Goal: Task Accomplishment & Management: Manage account settings

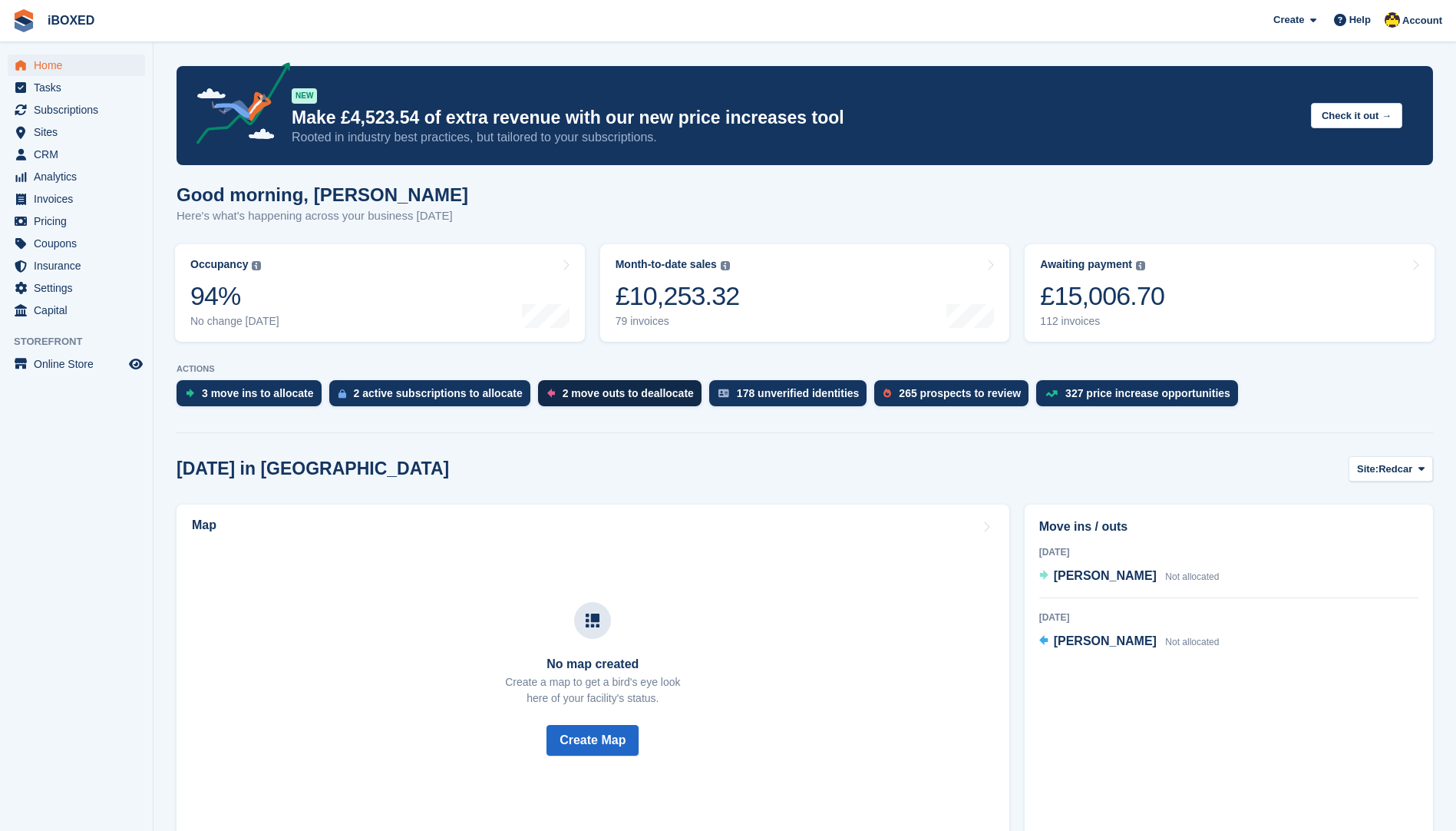
click at [544, 386] on div "2 move outs to deallocate" at bounding box center [619, 393] width 163 height 26
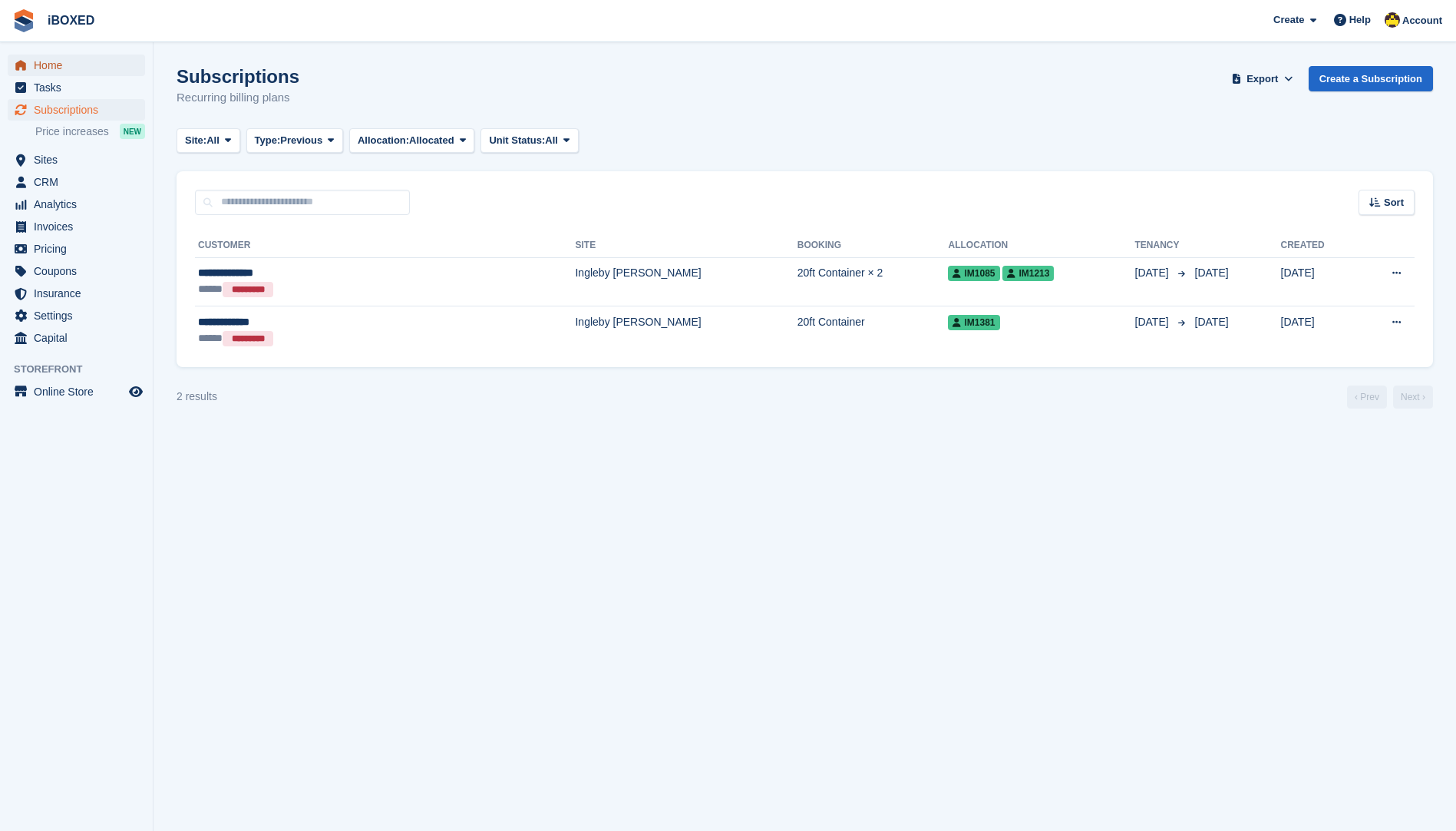
click at [100, 58] on span "Home" at bounding box center [79, 66] width 92 height 22
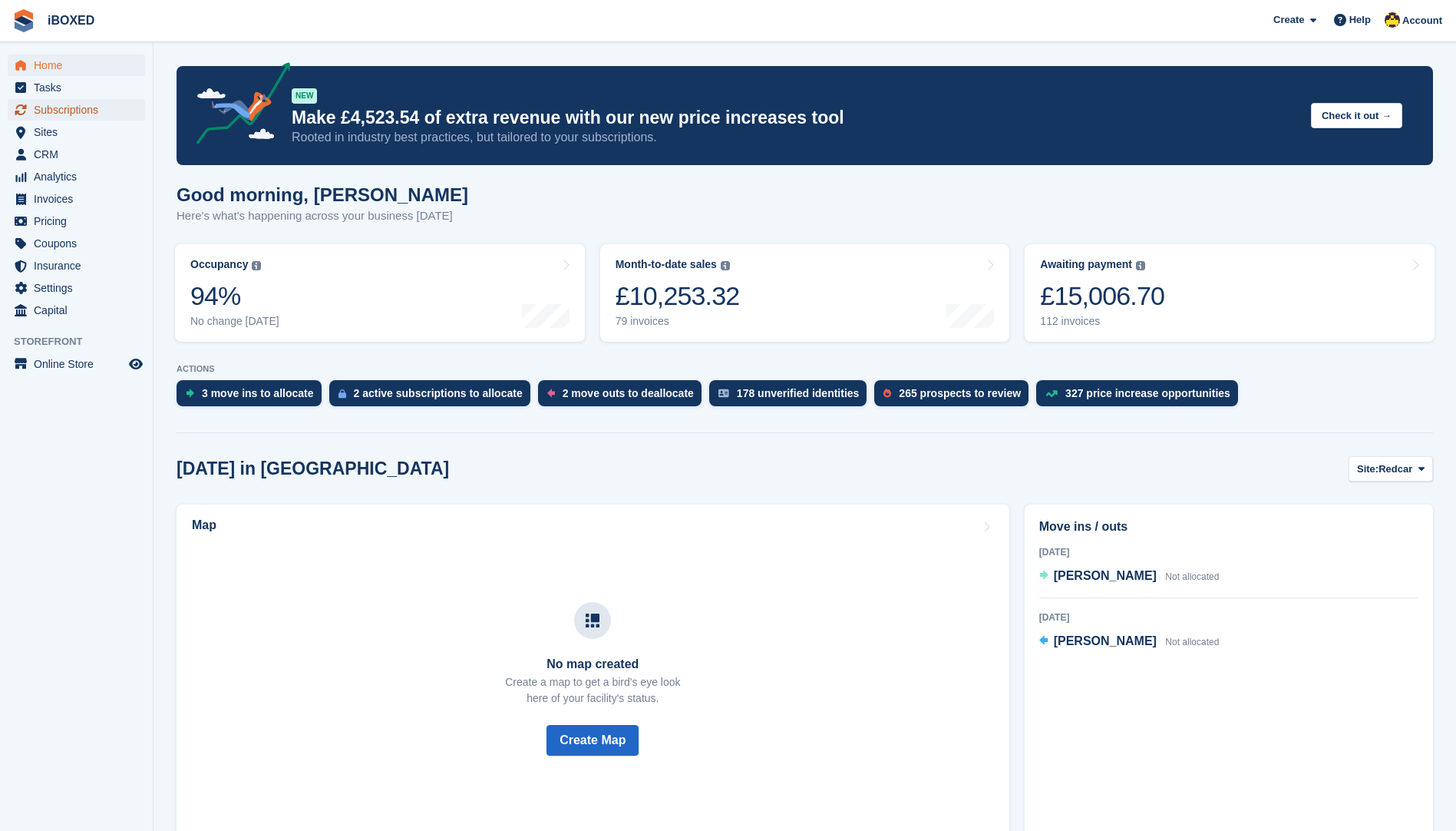
click at [111, 106] on span "Subscriptions" at bounding box center [79, 110] width 92 height 22
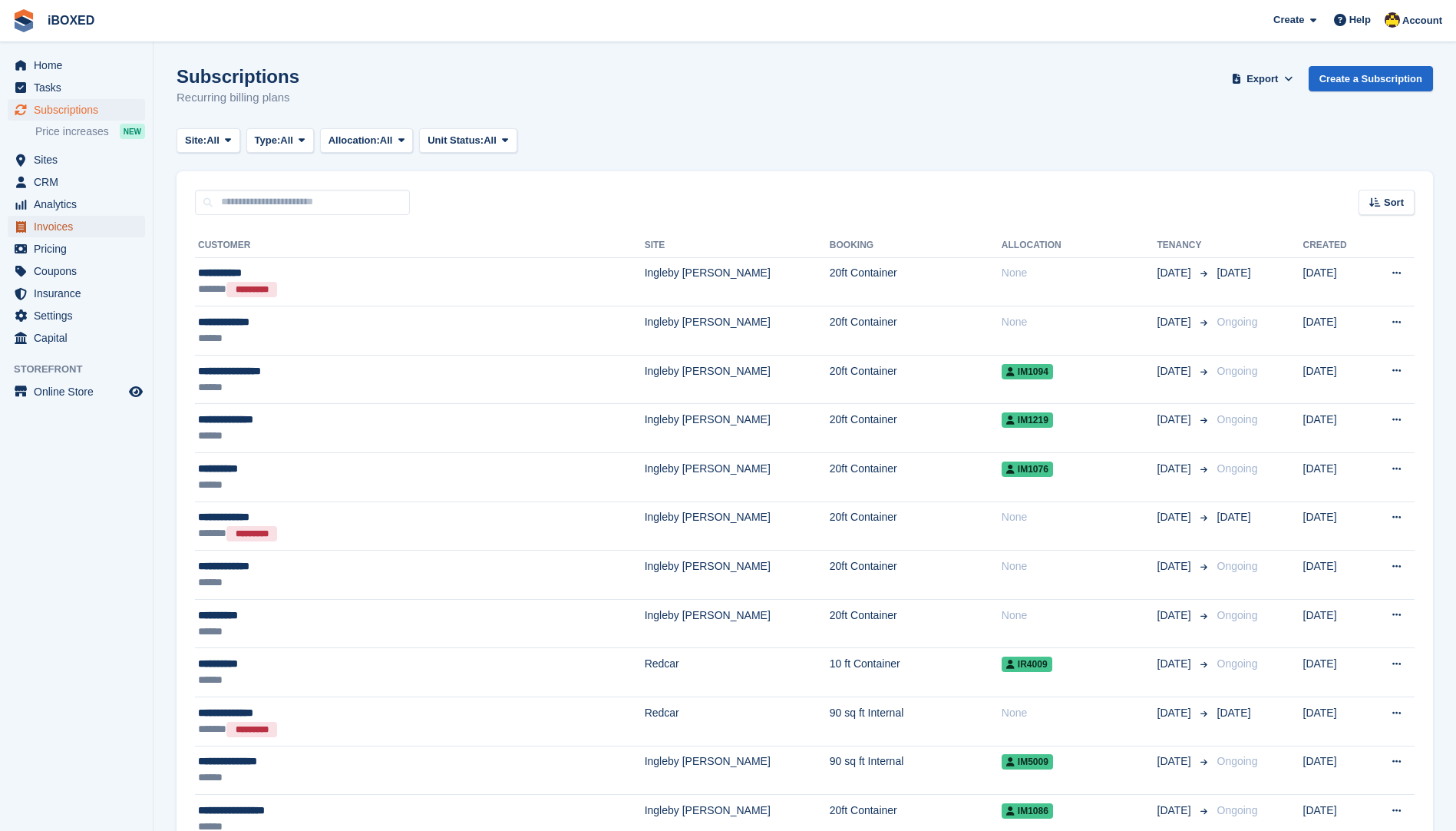
click at [47, 228] on span "Invoices" at bounding box center [79, 226] width 92 height 22
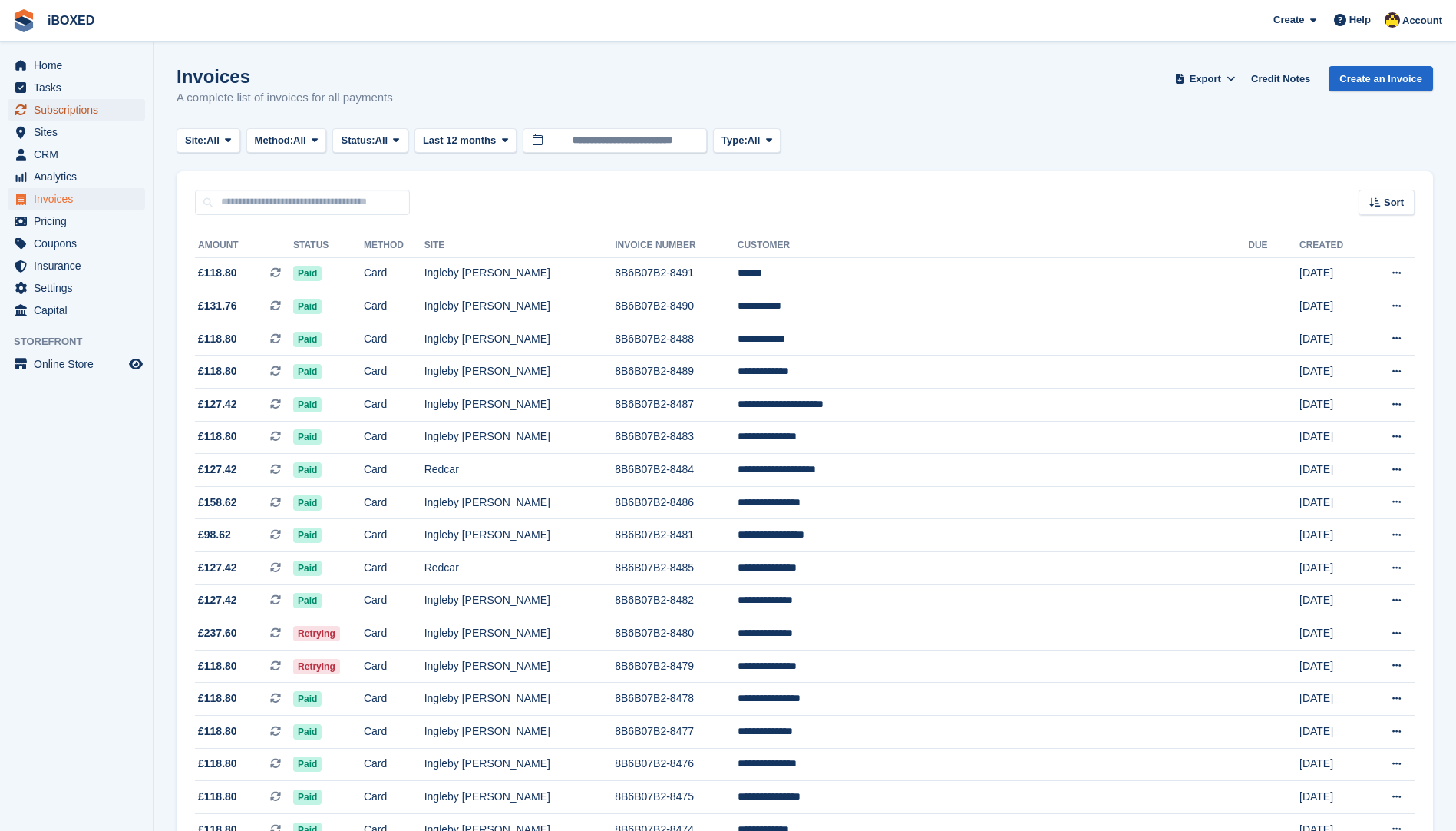
click at [83, 109] on span "Subscriptions" at bounding box center [79, 110] width 92 height 22
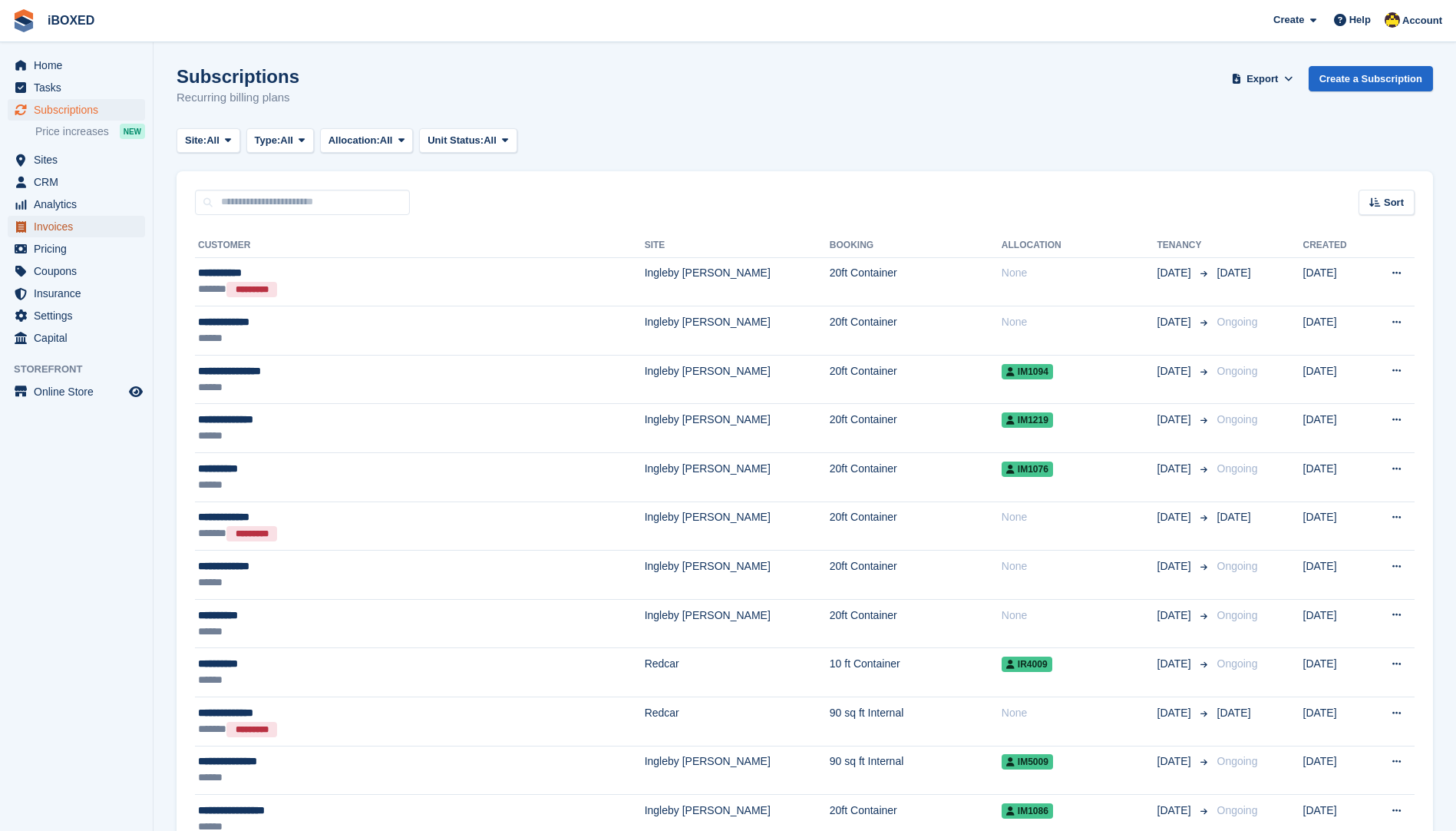
click at [79, 234] on span "Invoices" at bounding box center [79, 226] width 92 height 22
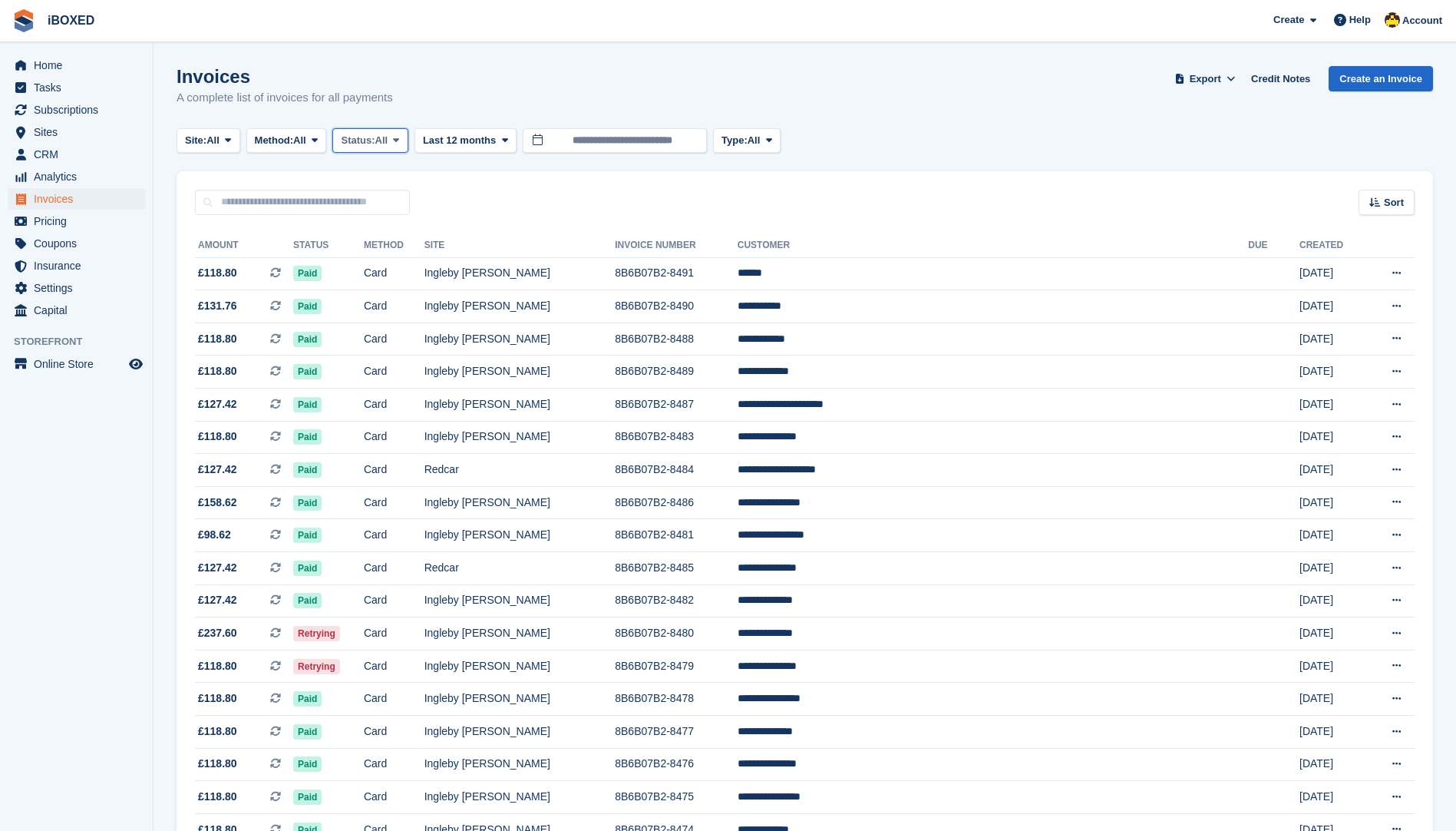
click at [370, 152] on button "Status: All" at bounding box center [370, 141] width 75 height 26
click at [372, 247] on link "Open" at bounding box center [406, 259] width 133 height 27
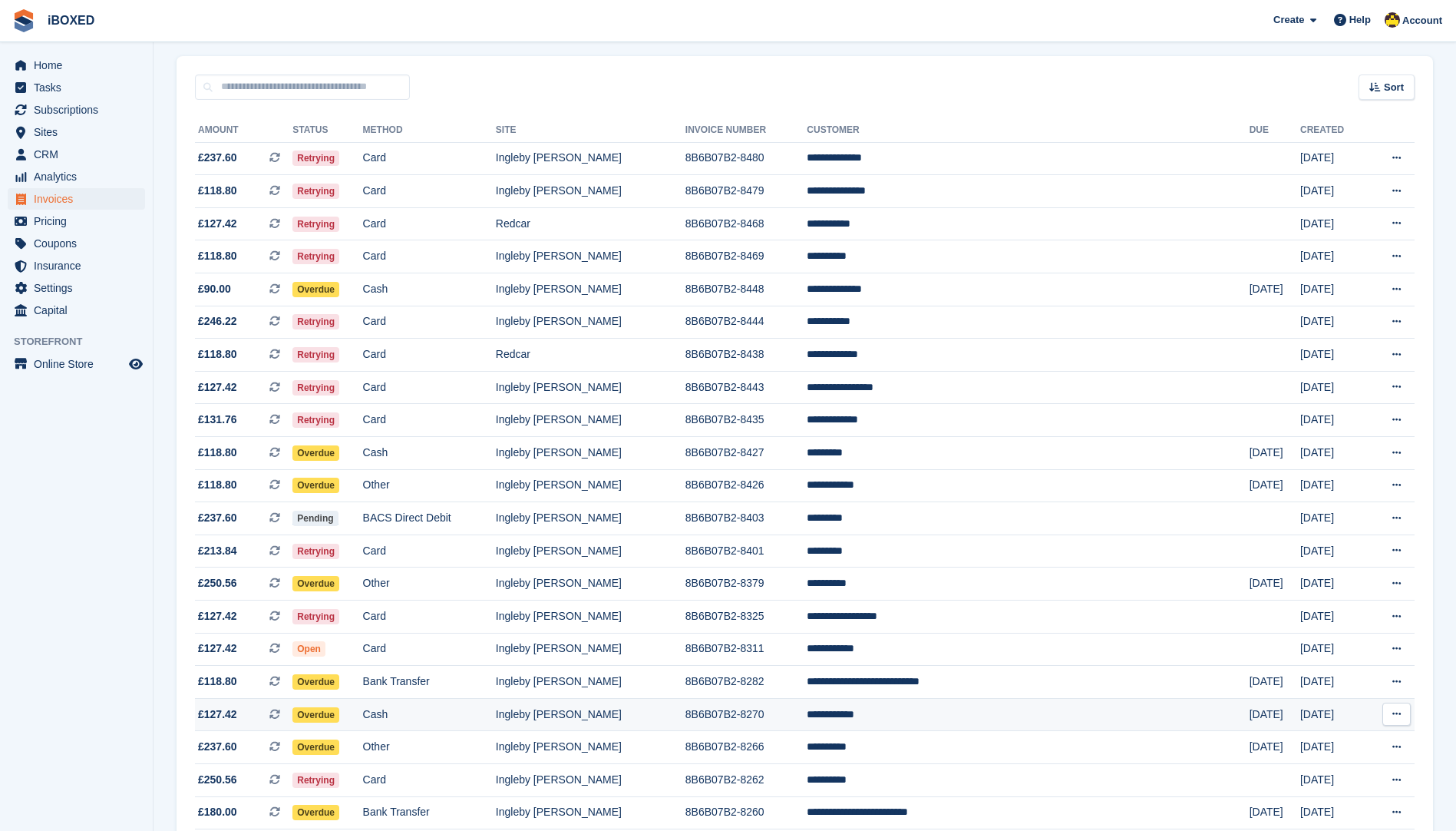
scroll to position [77, 0]
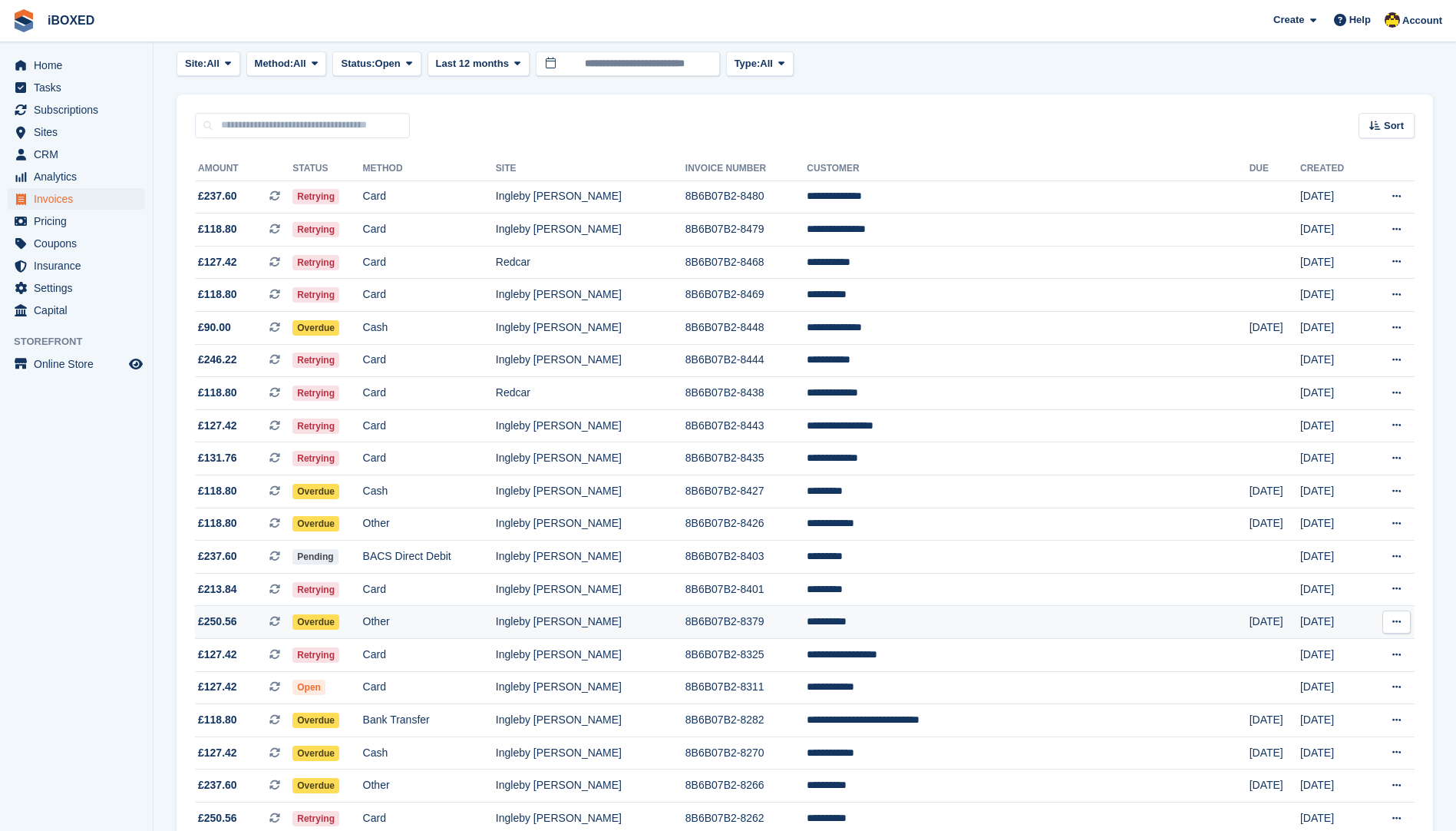
click at [496, 615] on td "Other" at bounding box center [429, 622] width 132 height 33
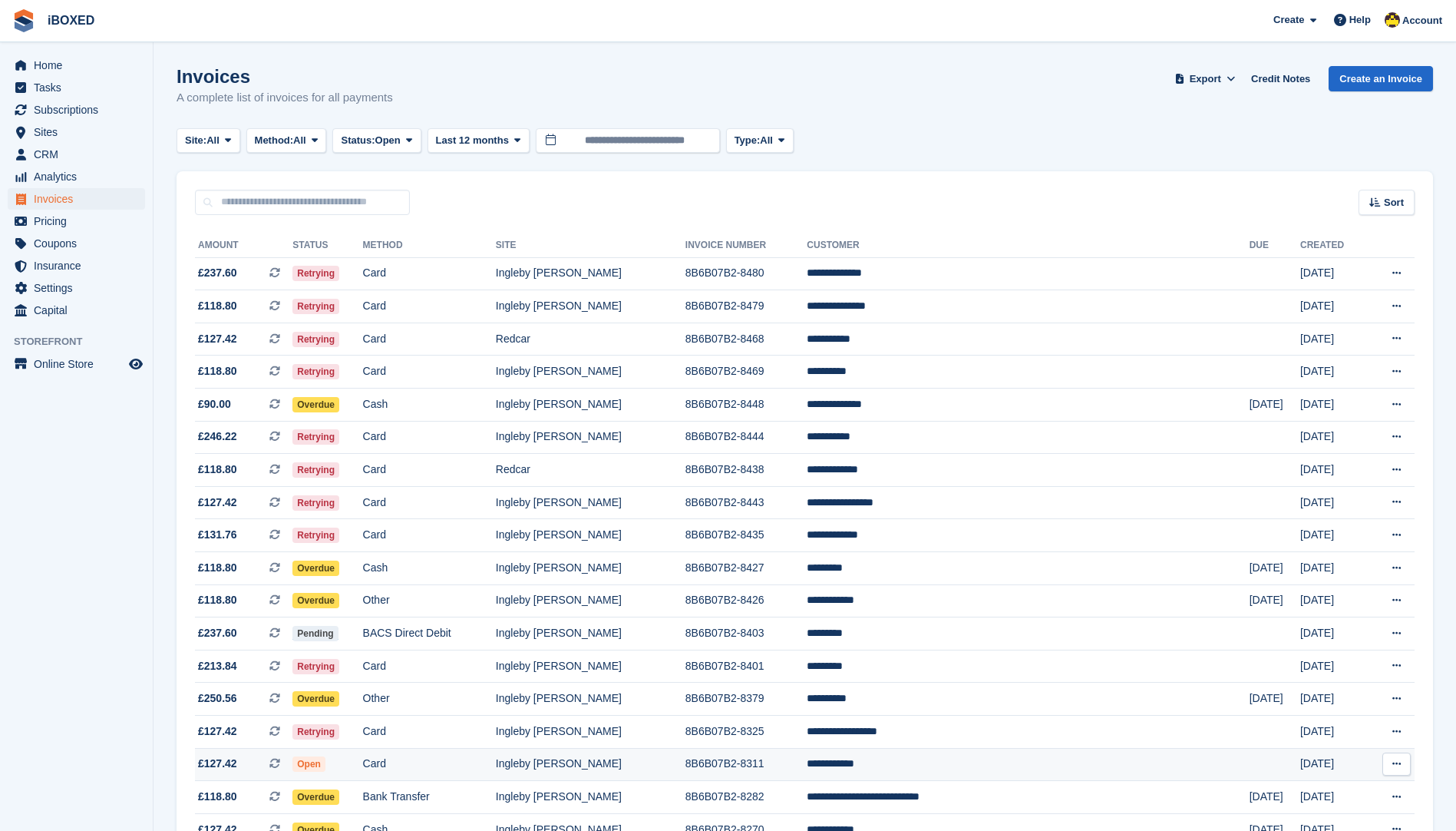
scroll to position [77, 0]
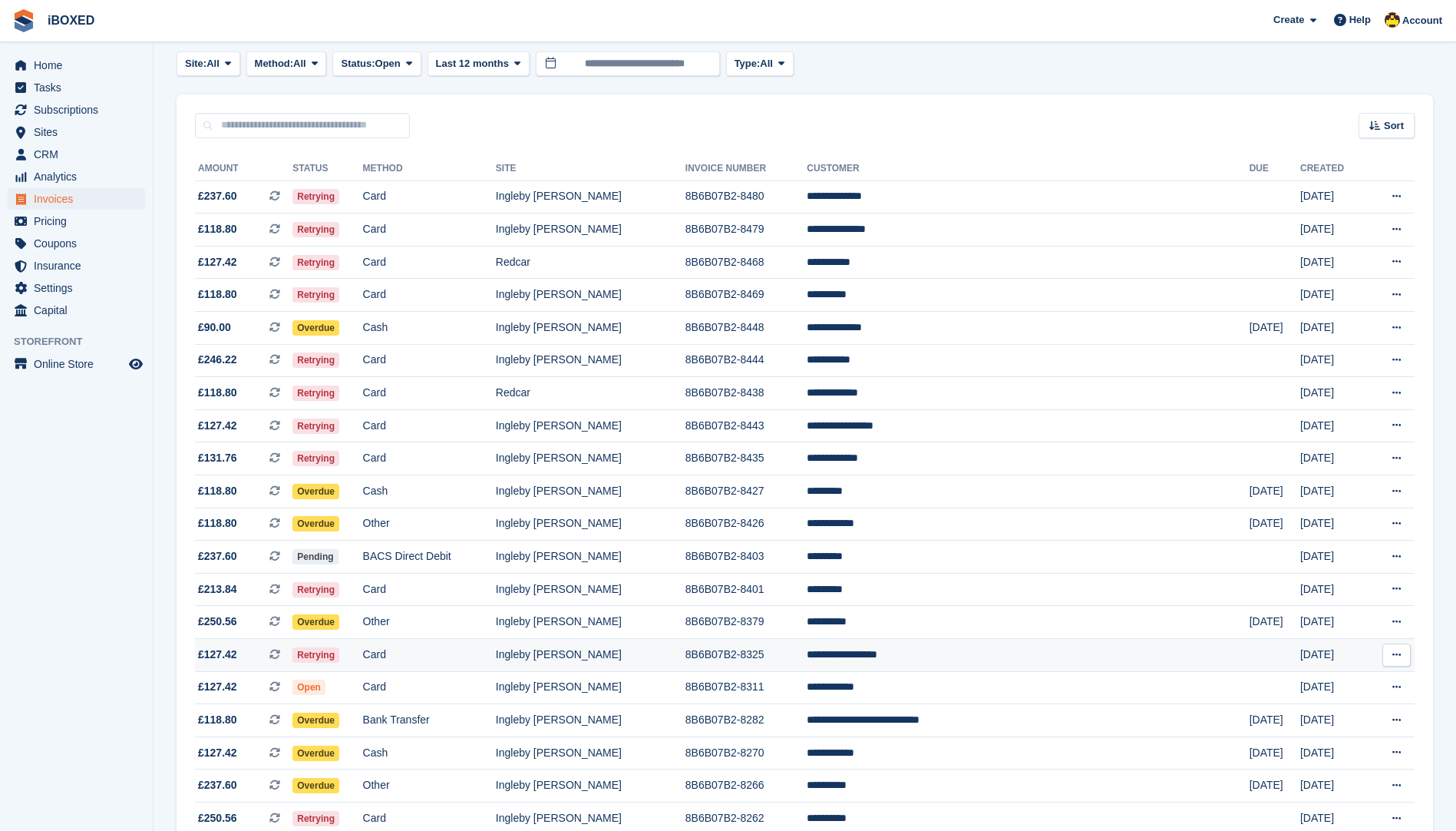
click at [468, 647] on td "Card" at bounding box center [429, 655] width 132 height 33
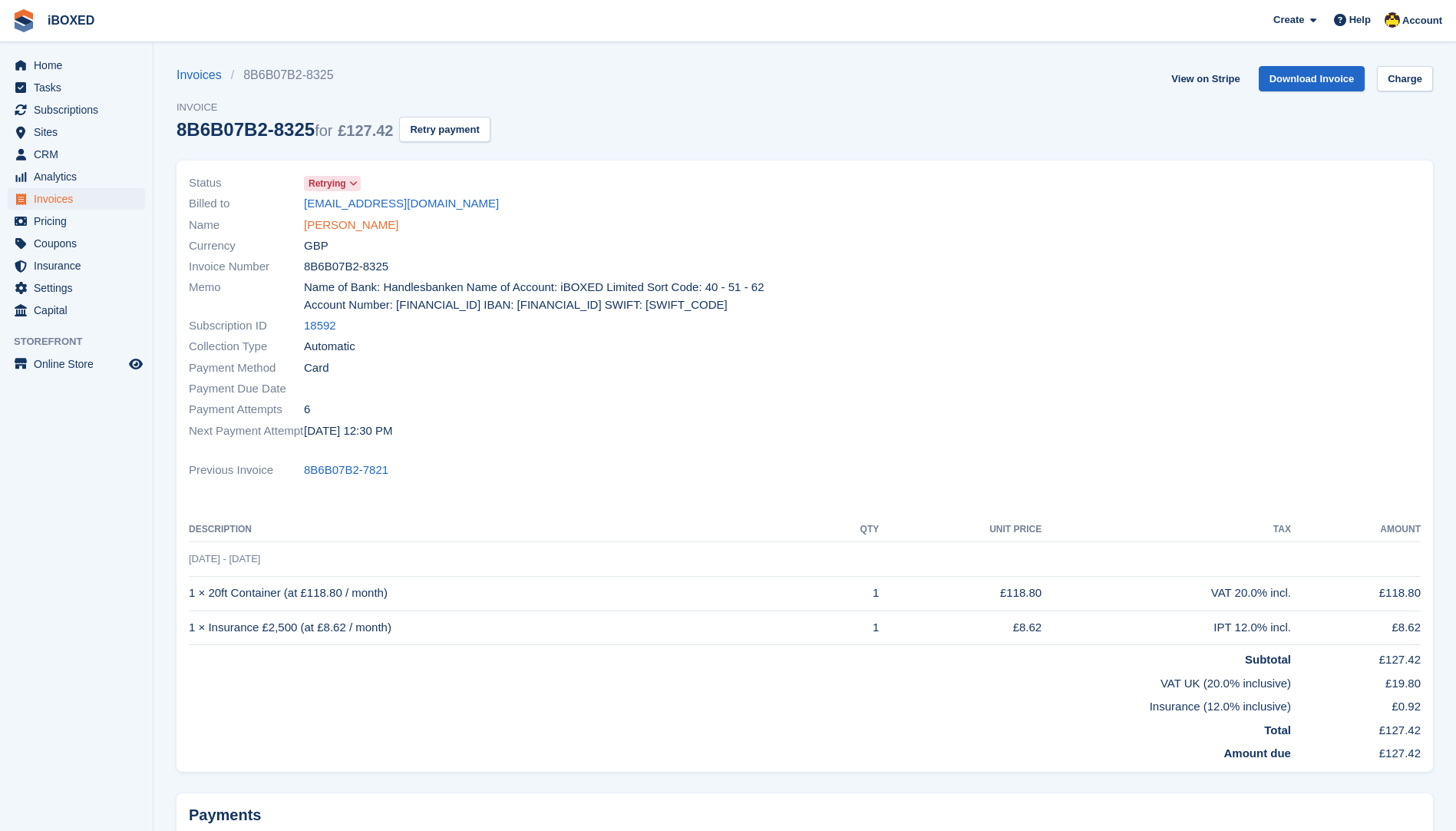
click at [326, 224] on link "[PERSON_NAME]" at bounding box center [351, 225] width 94 height 17
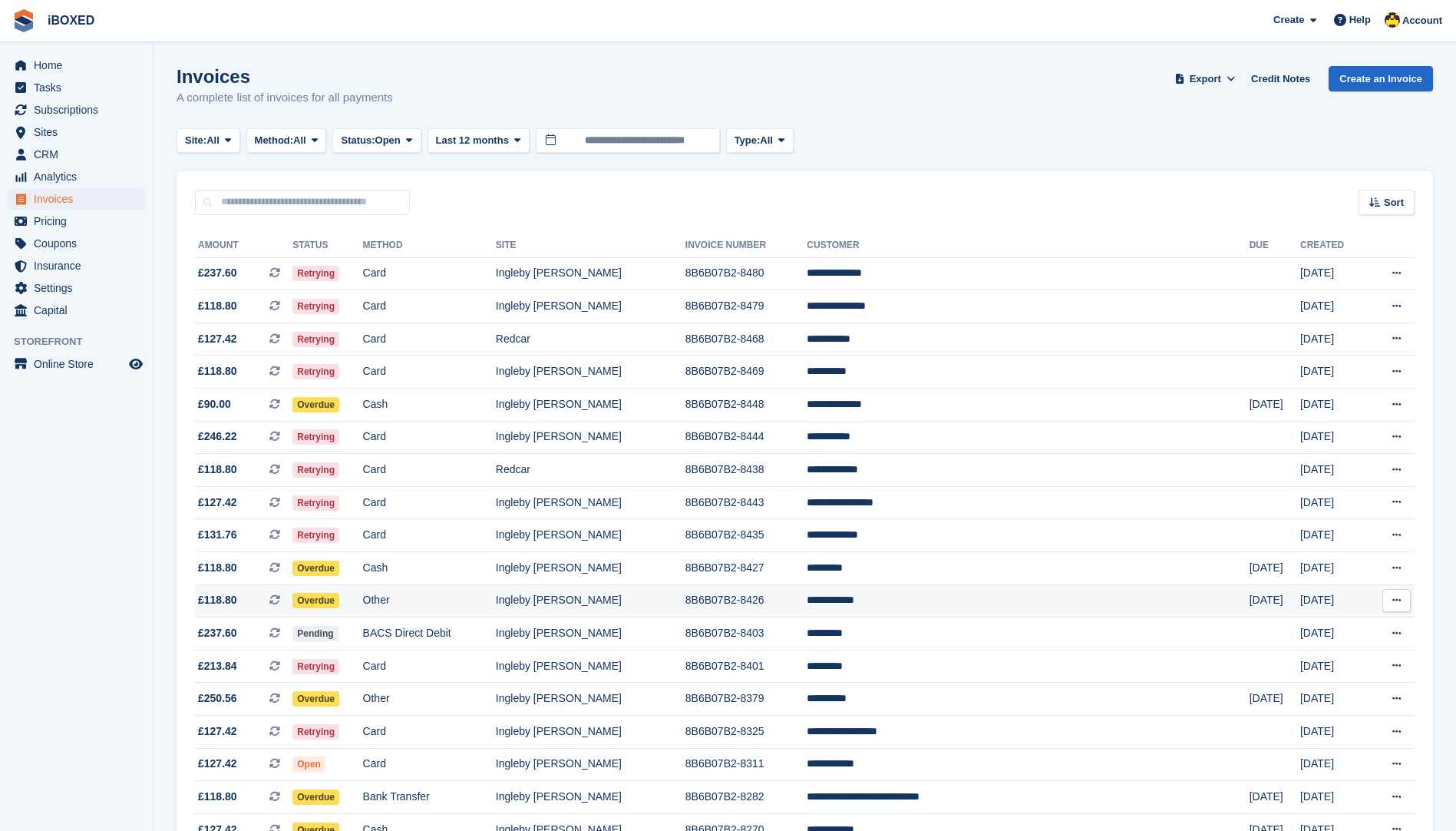
scroll to position [77, 0]
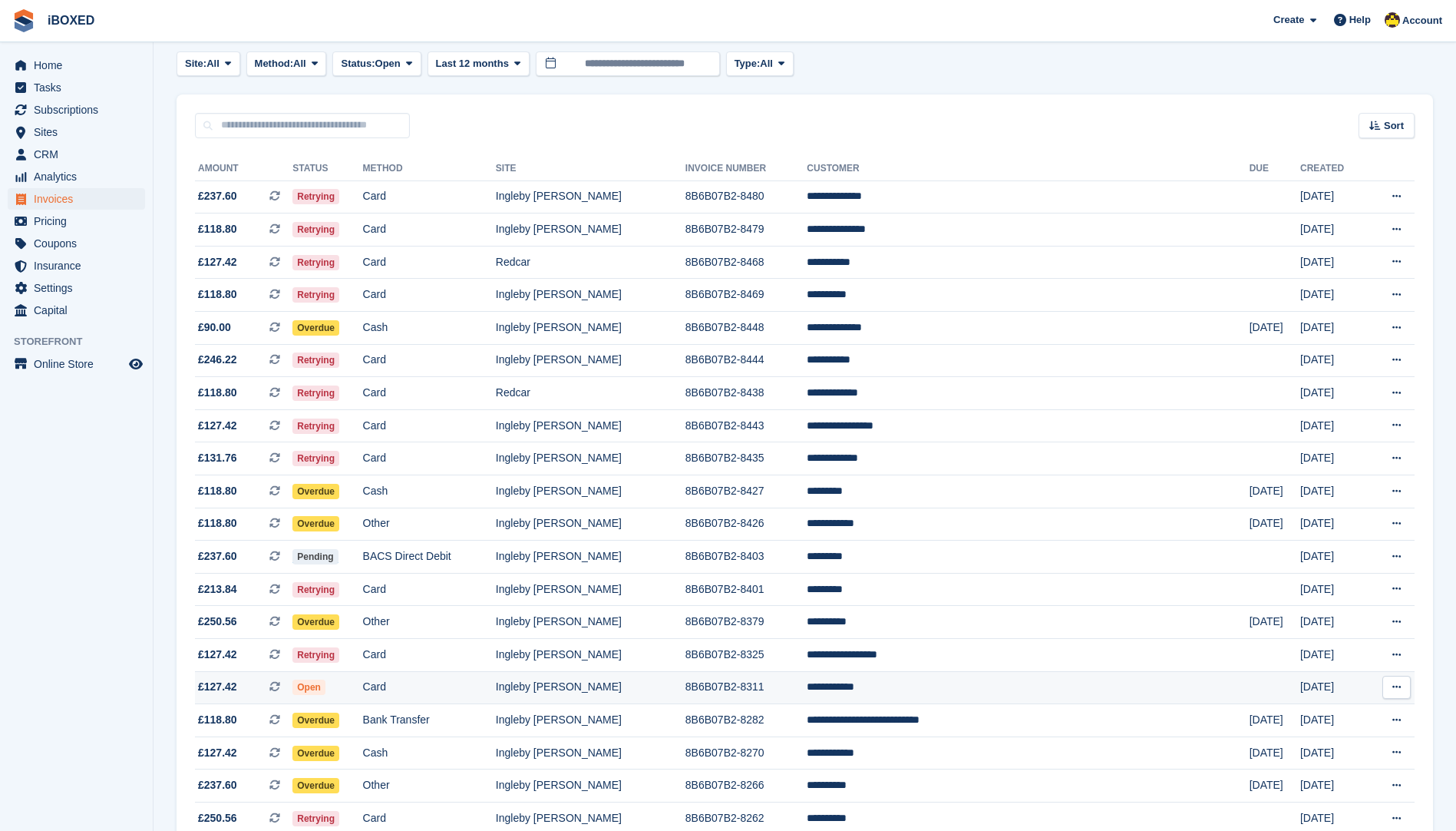
click at [496, 687] on td "Card" at bounding box center [429, 688] width 132 height 33
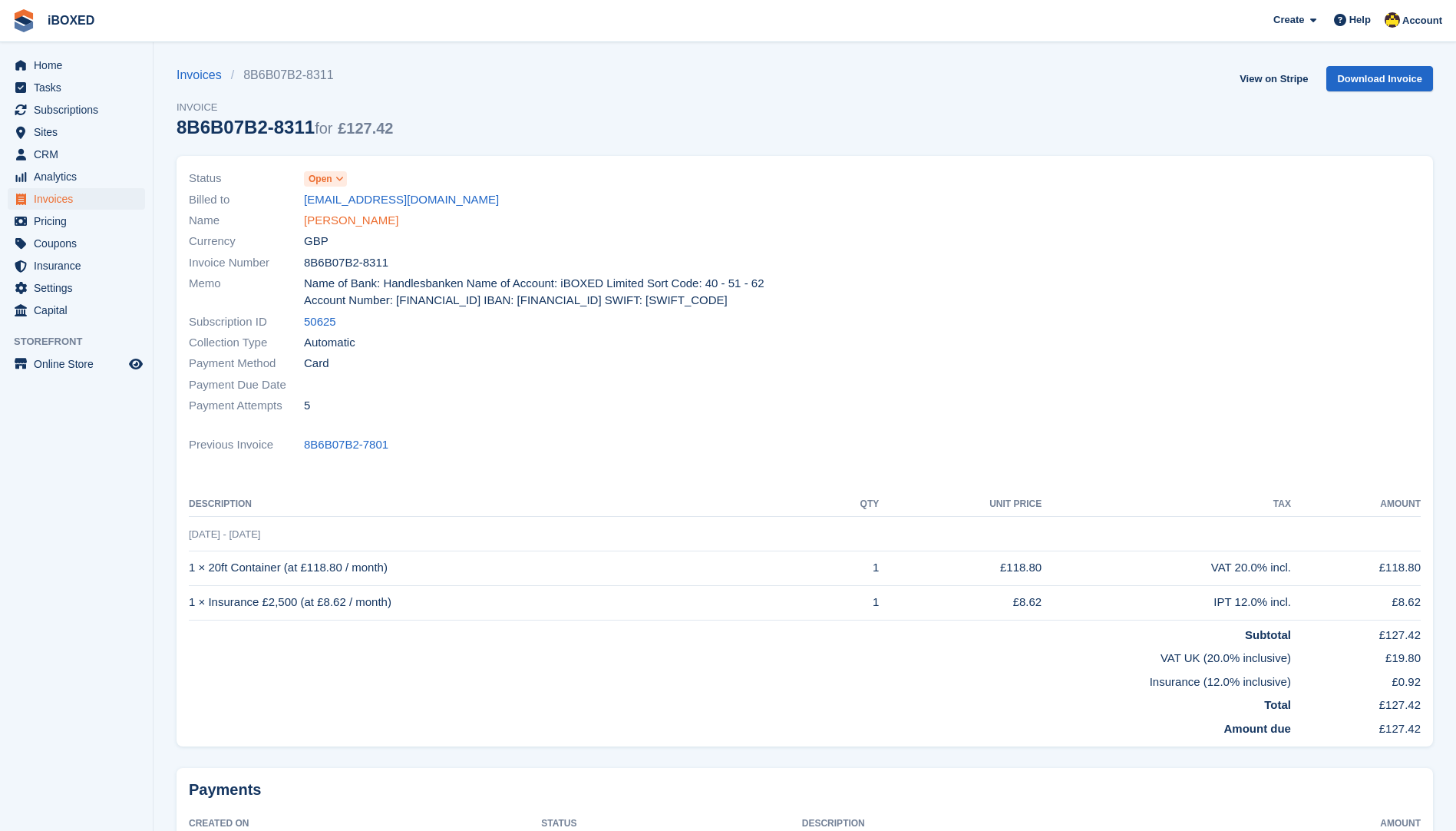
click at [324, 228] on link "[PERSON_NAME]" at bounding box center [351, 220] width 94 height 17
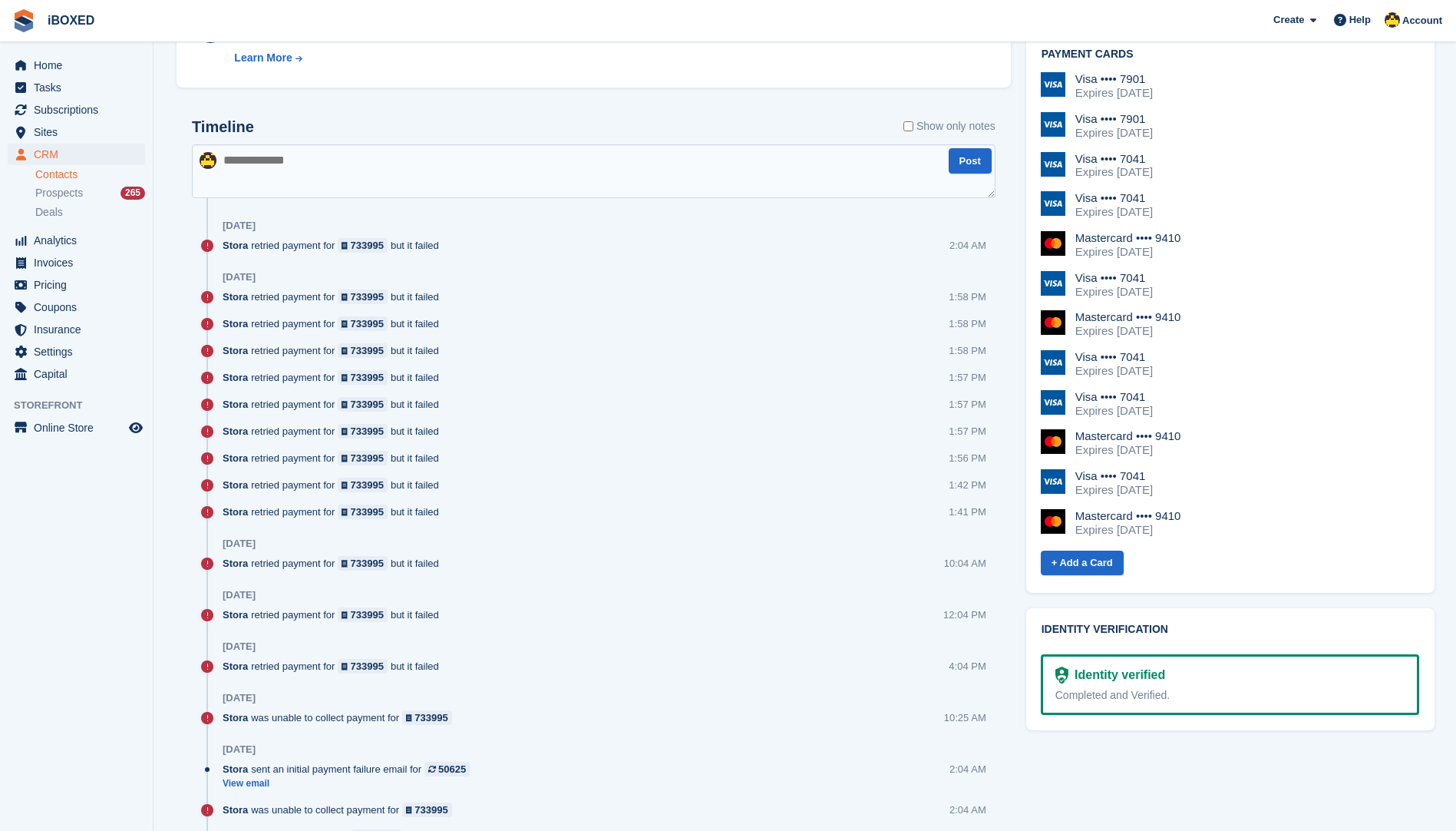
scroll to position [614, 0]
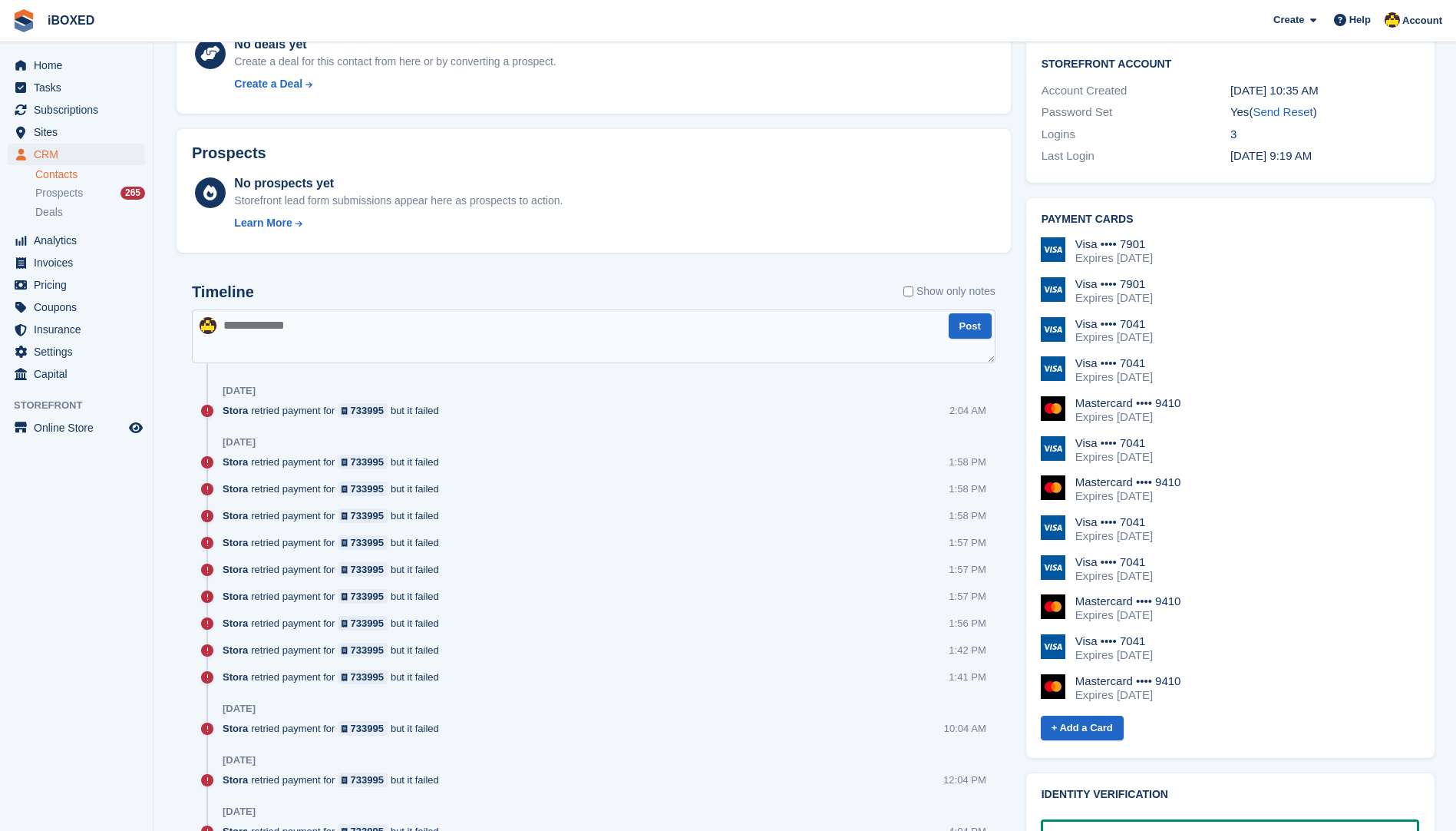
click at [917, 289] on label "Show only notes" at bounding box center [948, 291] width 92 height 16
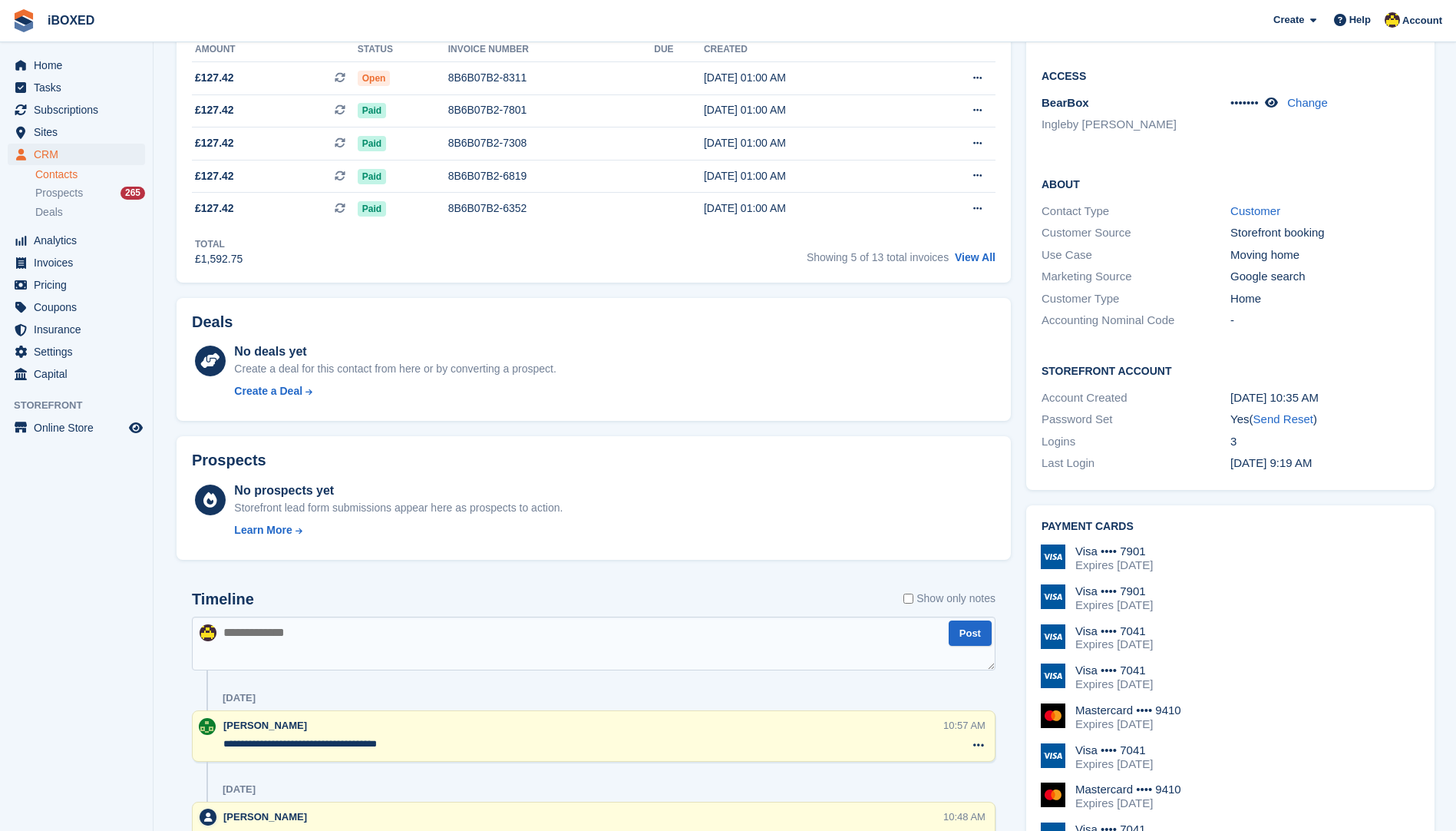
scroll to position [0, 0]
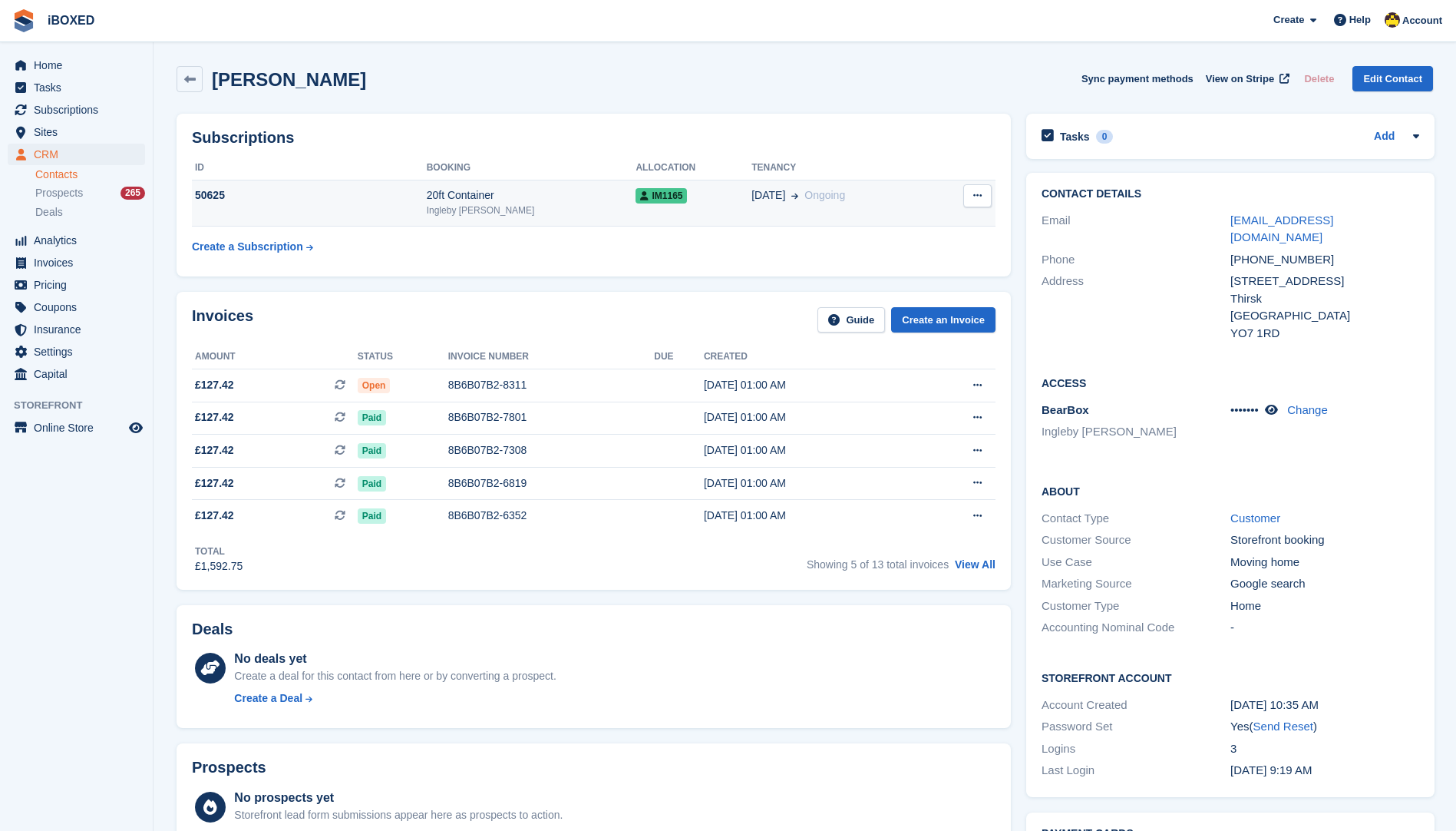
click at [791, 200] on icon at bounding box center [795, 195] width 7 height 7
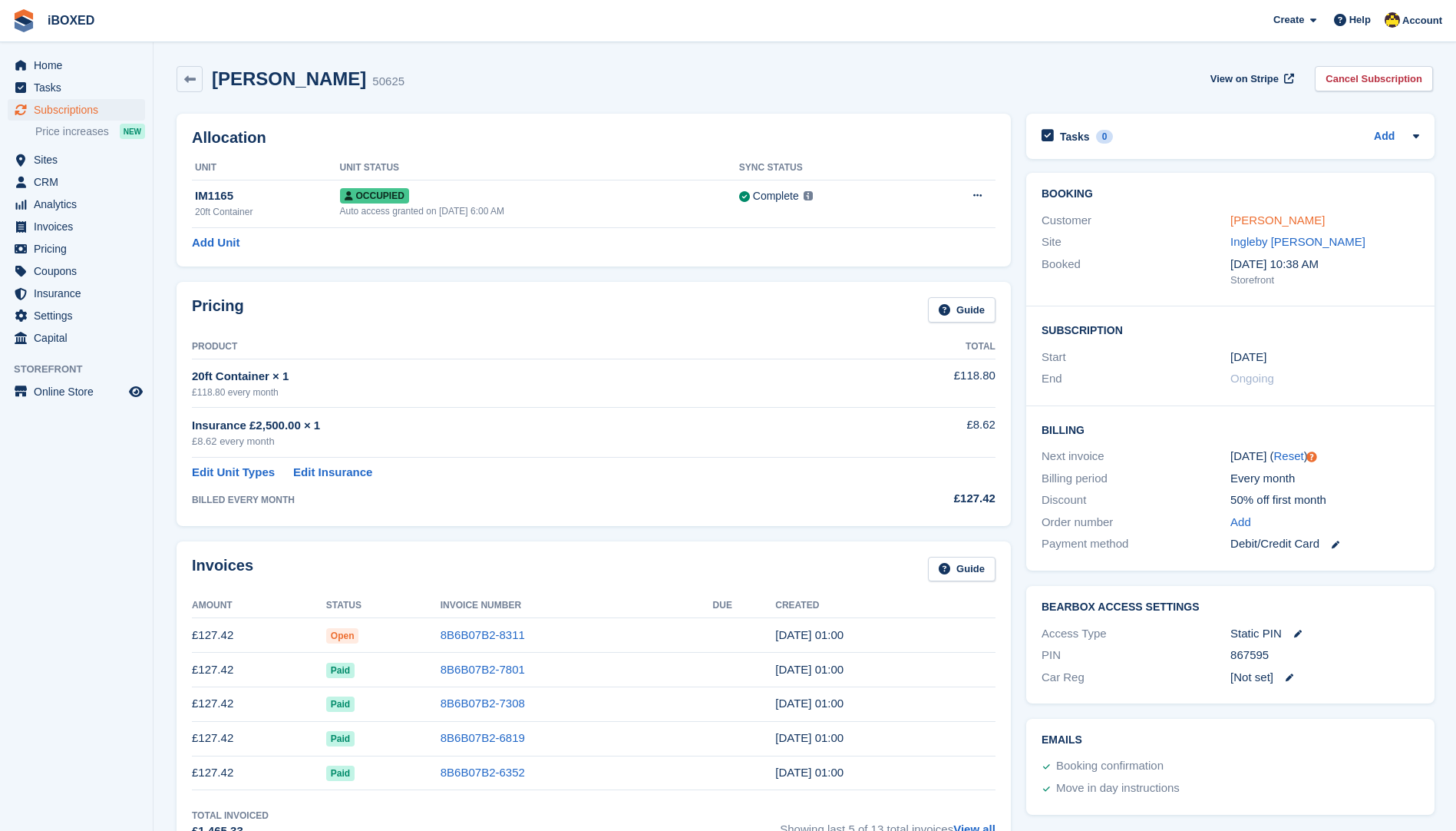
click at [1294, 224] on link "Sarah Nieman" at bounding box center [1276, 220] width 94 height 13
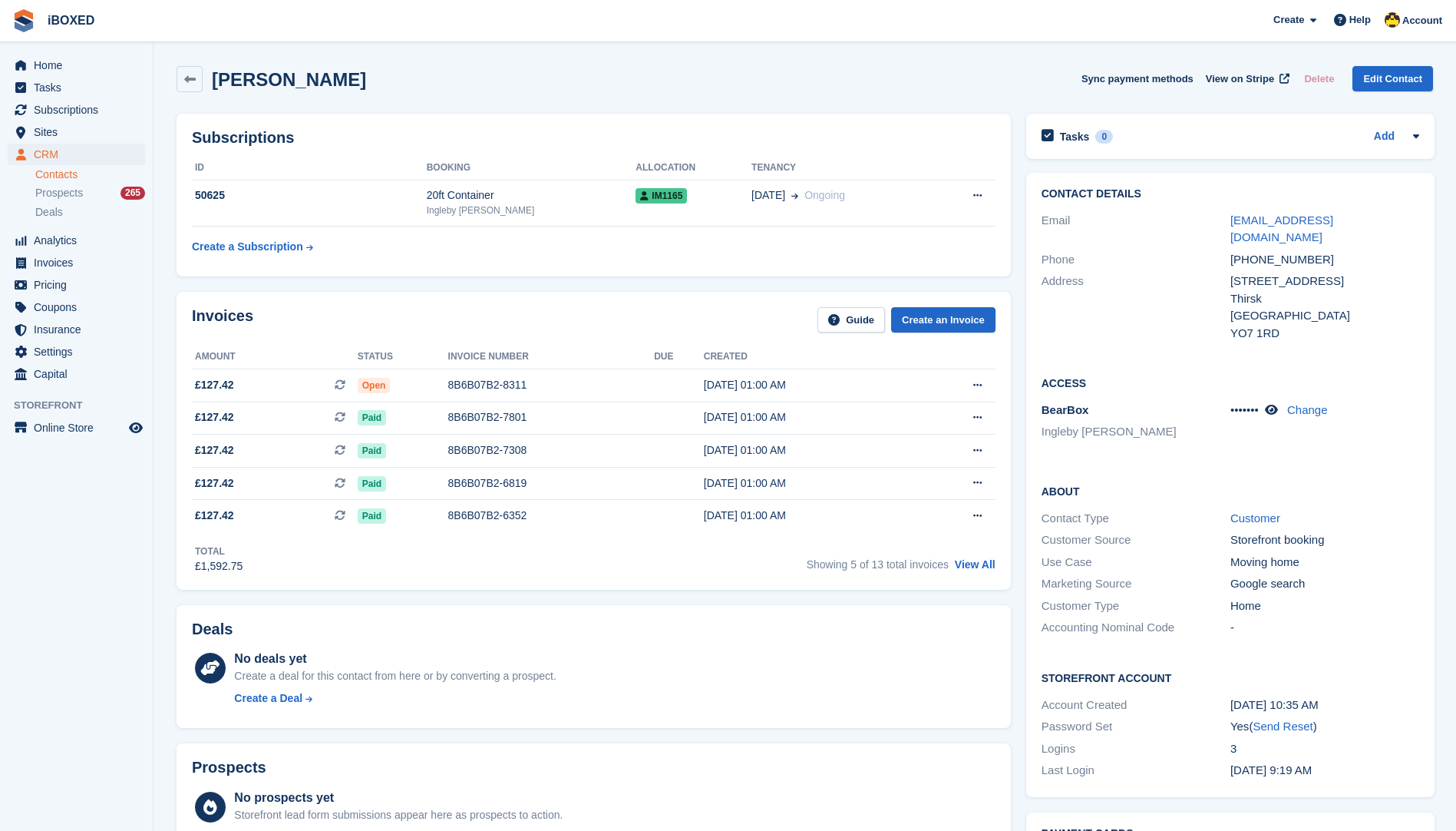
click at [99, 273] on ul "Invoices" at bounding box center [76, 263] width 152 height 22
click at [100, 264] on span "Invoices" at bounding box center [79, 263] width 92 height 22
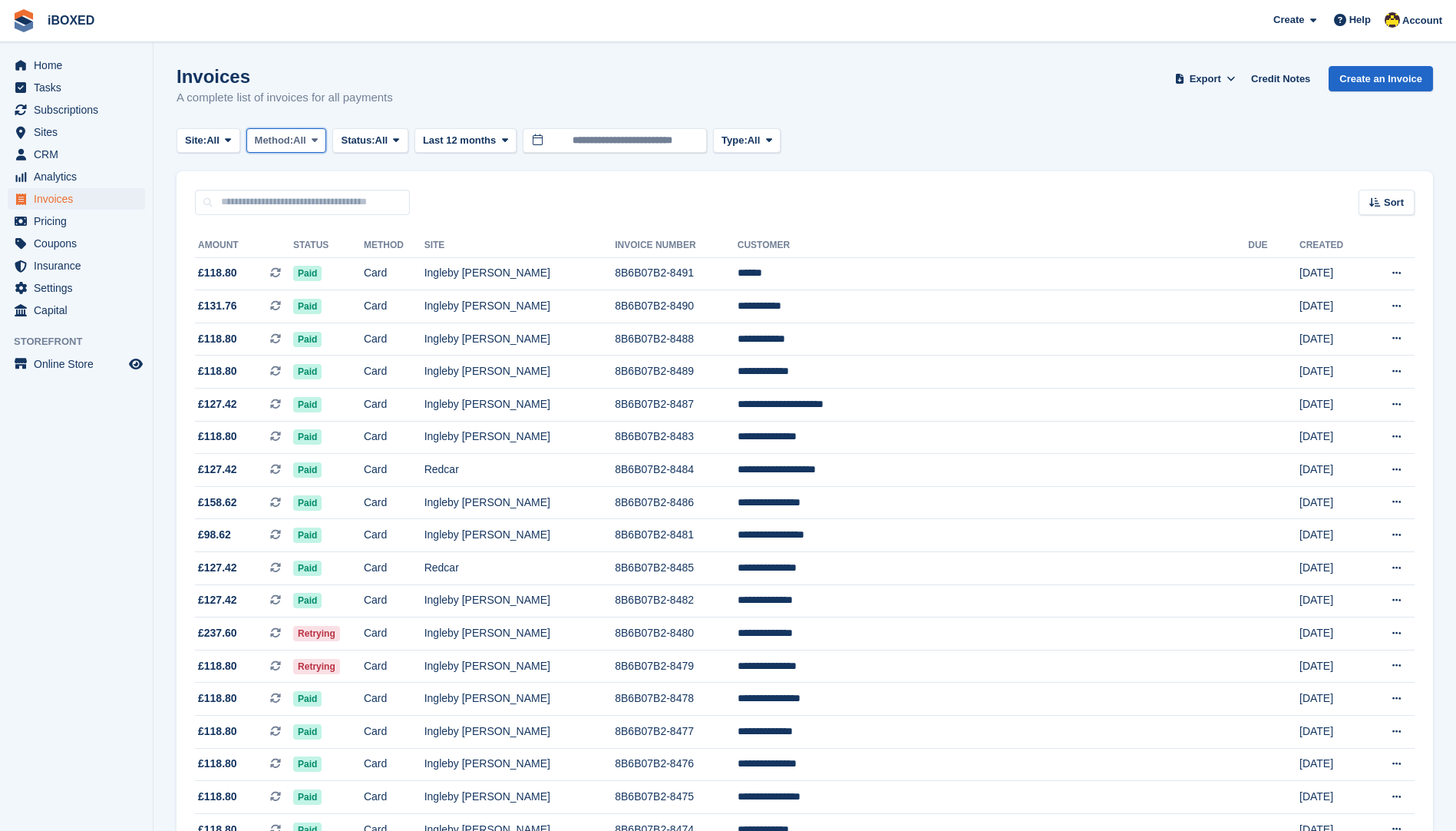
click at [306, 140] on span "All" at bounding box center [299, 140] width 13 height 16
click at [360, 142] on span "Status:" at bounding box center [357, 140] width 34 height 16
click at [372, 265] on link "Open" at bounding box center [406, 259] width 133 height 27
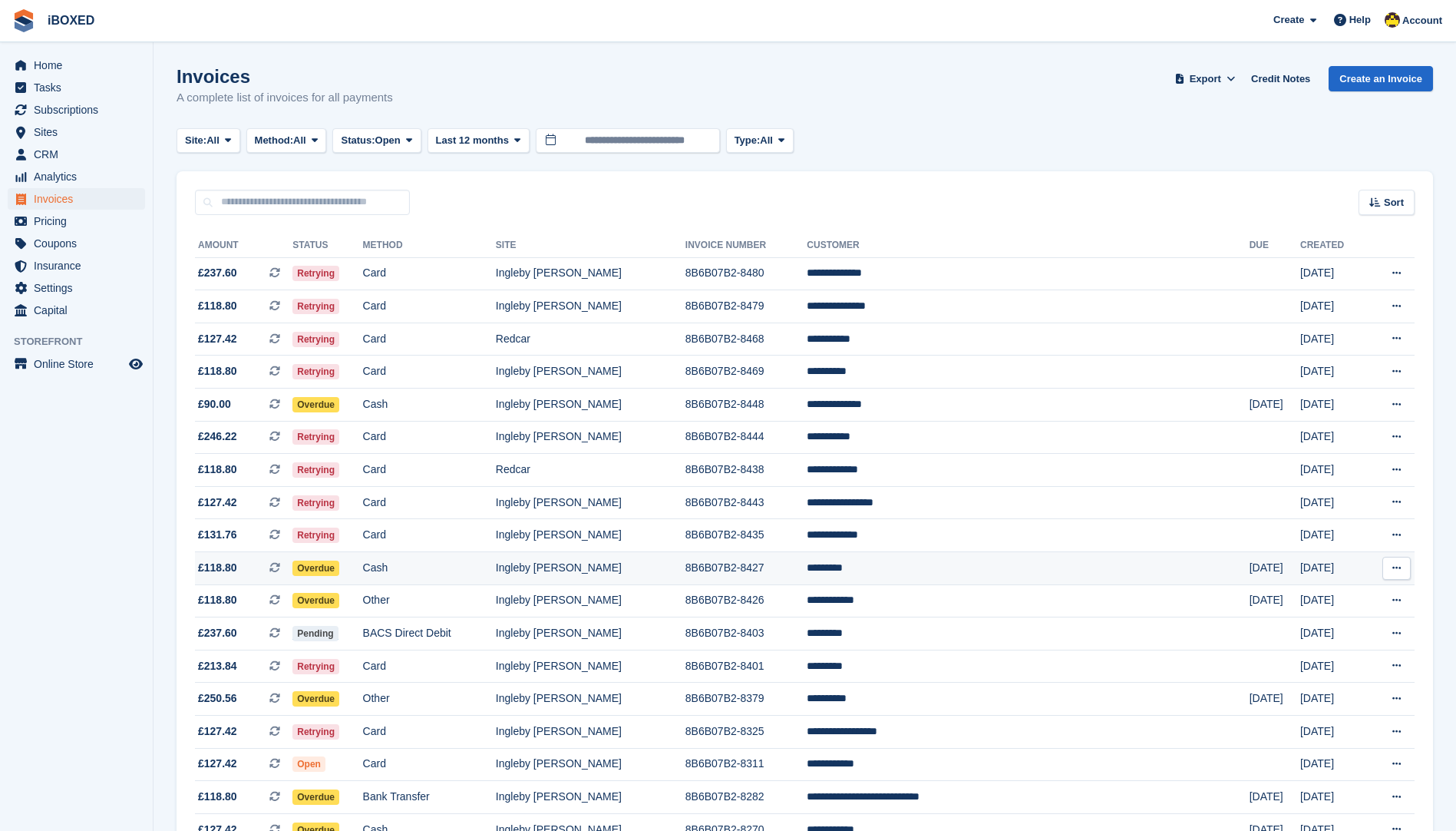
click at [1103, 565] on td "*********" at bounding box center [1027, 568] width 442 height 33
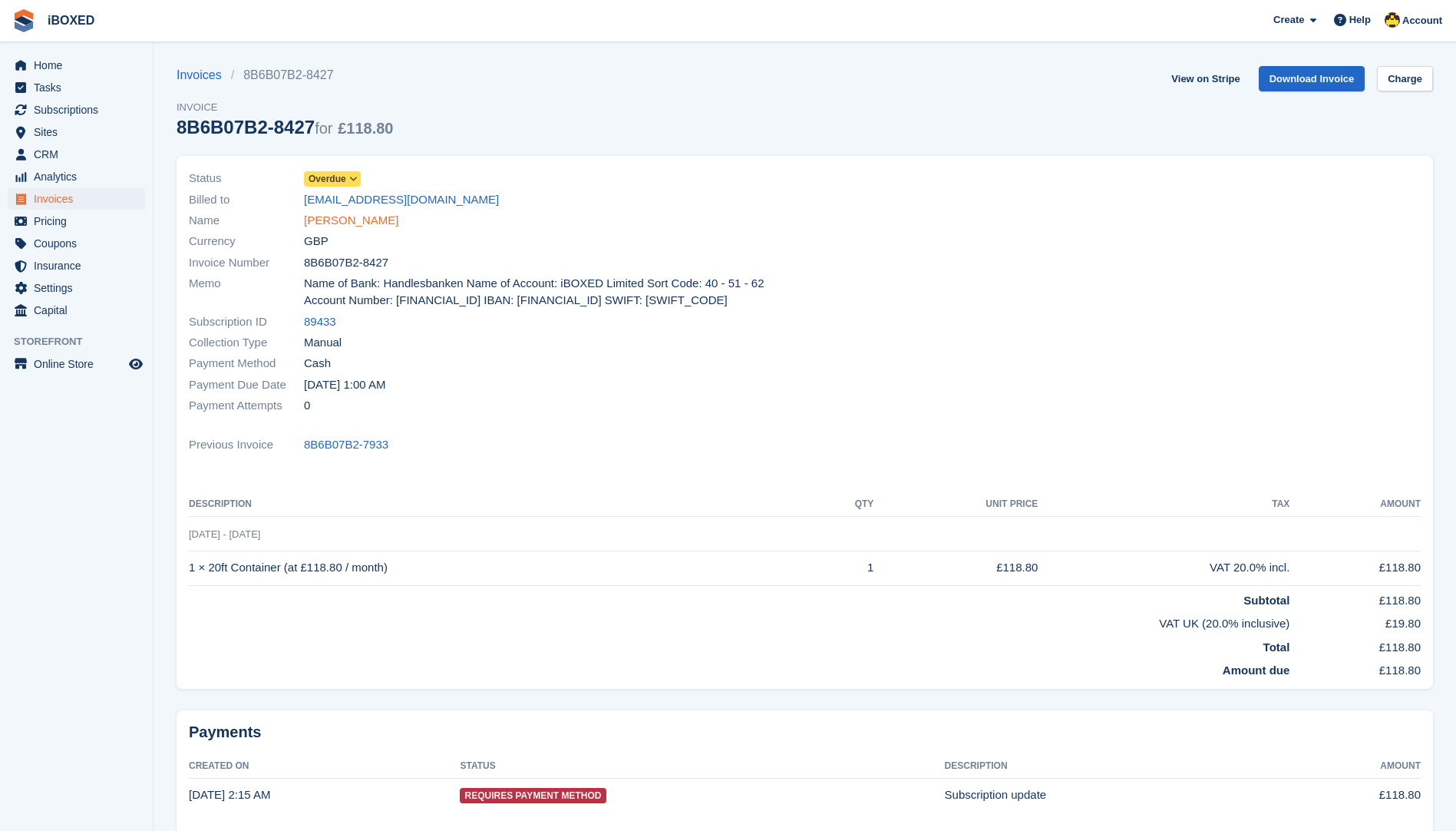
click at [349, 224] on link "[PERSON_NAME]" at bounding box center [351, 220] width 94 height 17
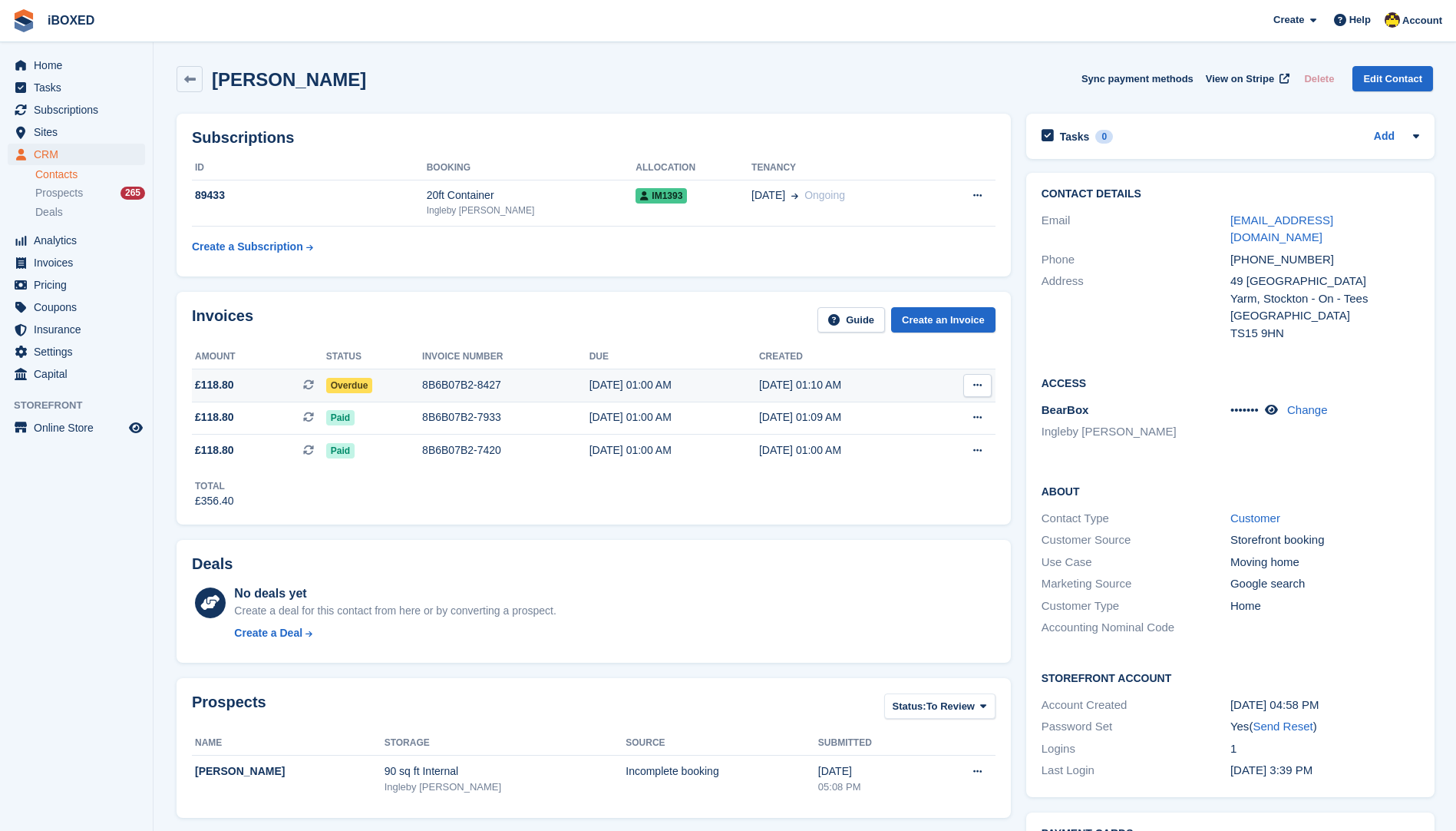
click at [368, 388] on div "Overdue" at bounding box center [373, 385] width 96 height 16
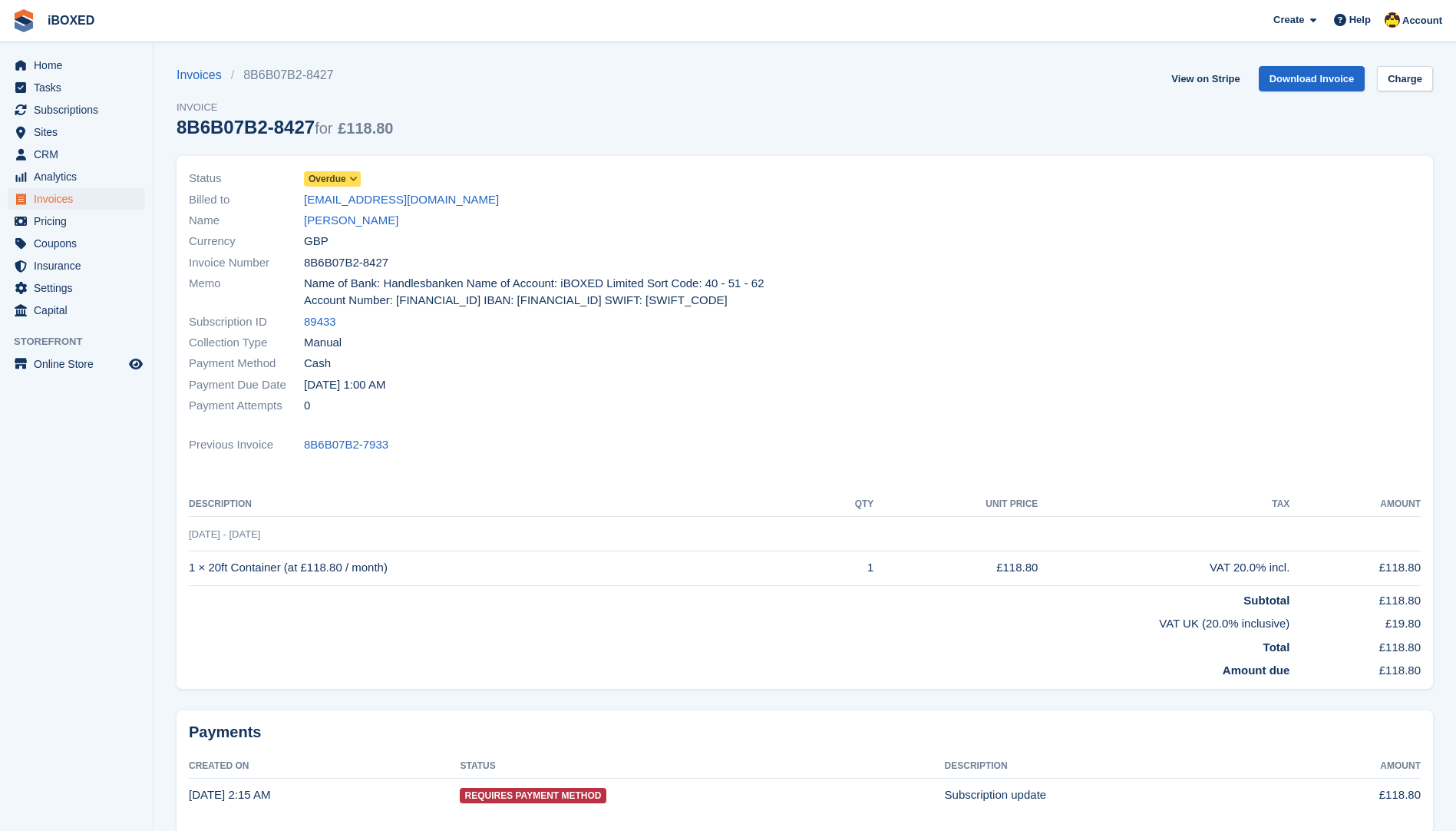
click at [357, 183] on icon at bounding box center [352, 179] width 8 height 9
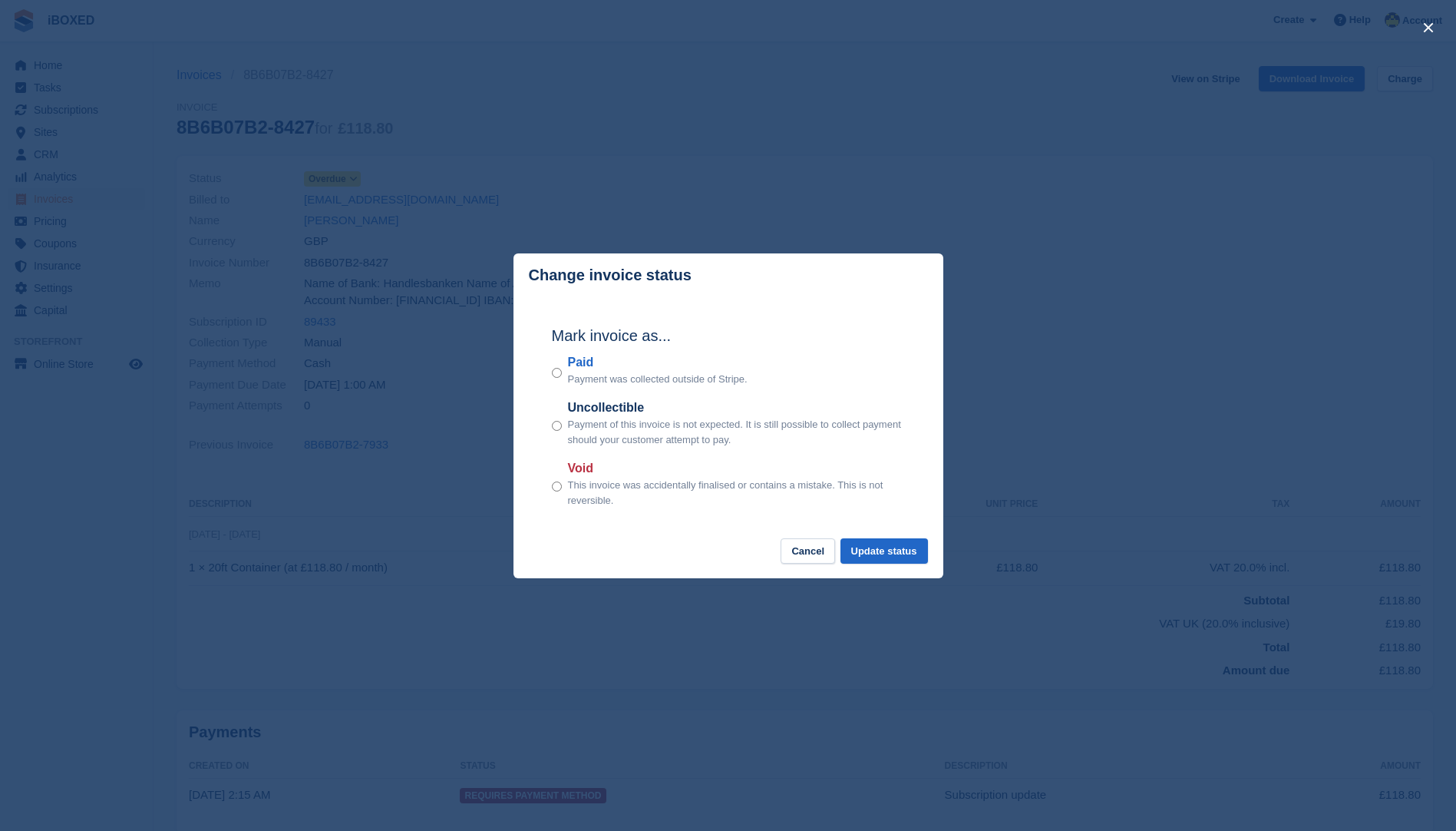
click at [564, 380] on div "Paid Payment was collected outside of Stripe." at bounding box center [728, 370] width 353 height 34
click at [894, 553] on button "Update status" at bounding box center [884, 551] width 88 height 26
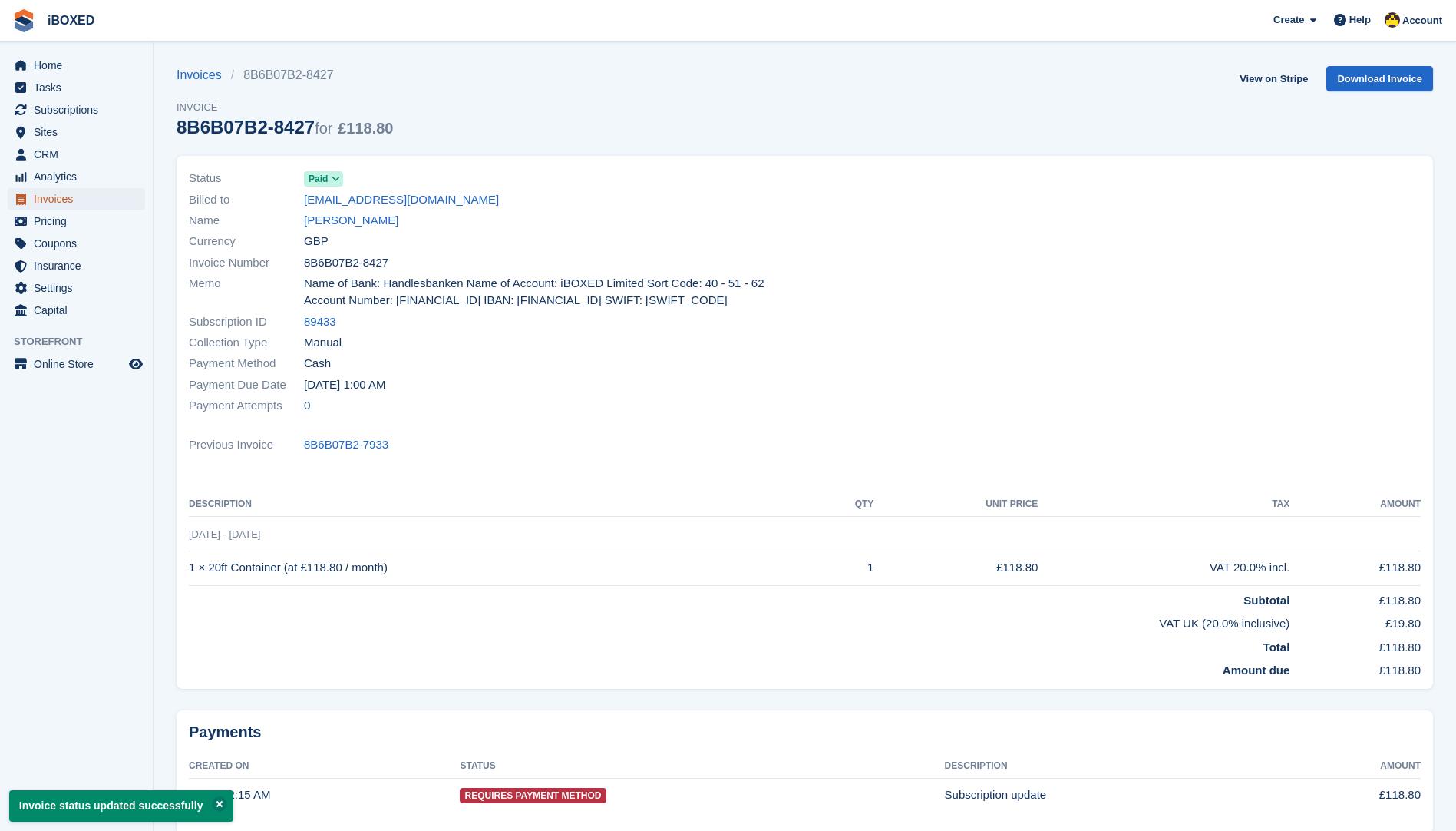
click at [101, 193] on span "Invoices" at bounding box center [79, 199] width 92 height 22
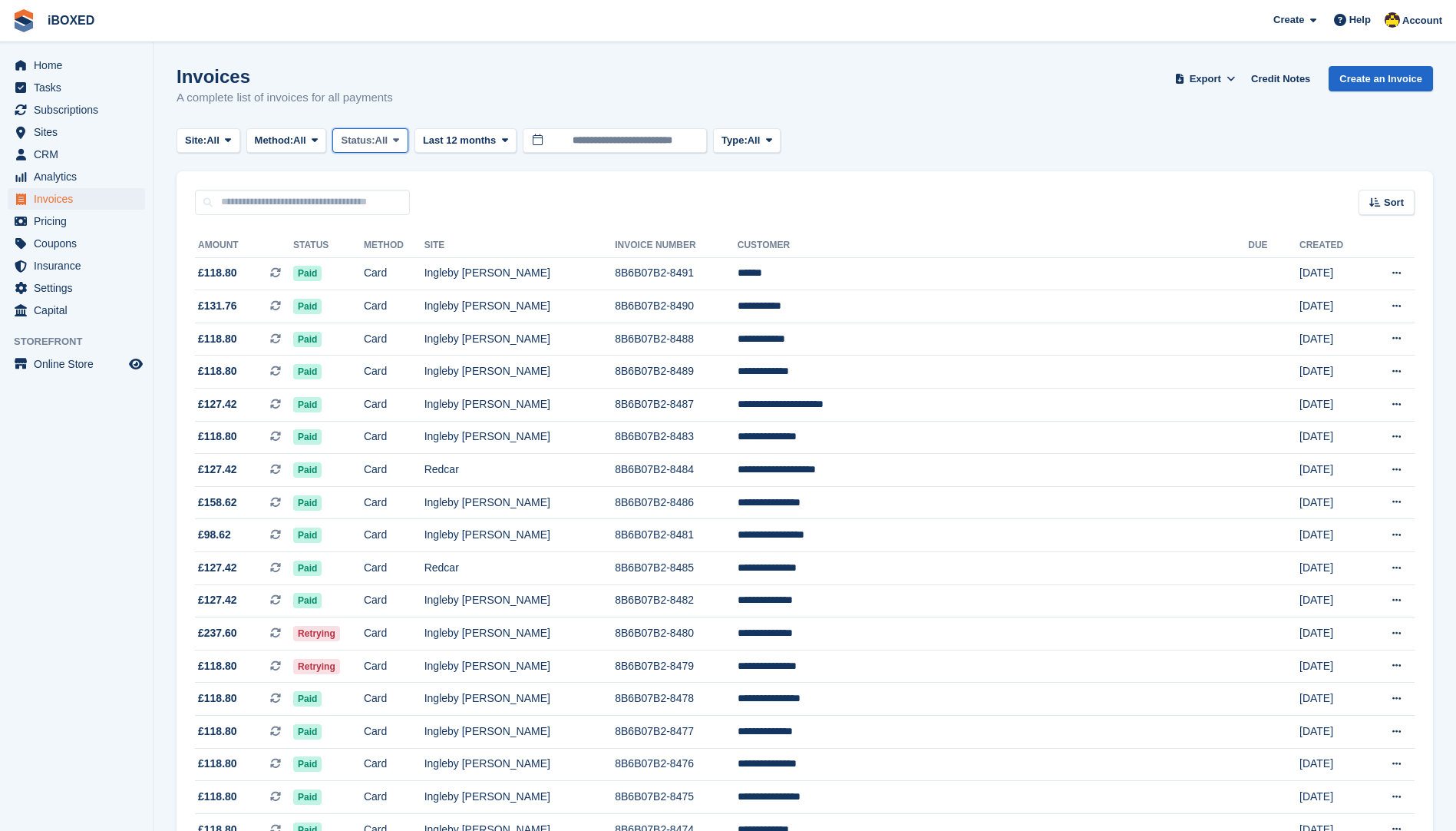
click at [395, 138] on button "Status: All" at bounding box center [370, 141] width 75 height 26
click at [382, 258] on link "Open" at bounding box center [406, 259] width 133 height 27
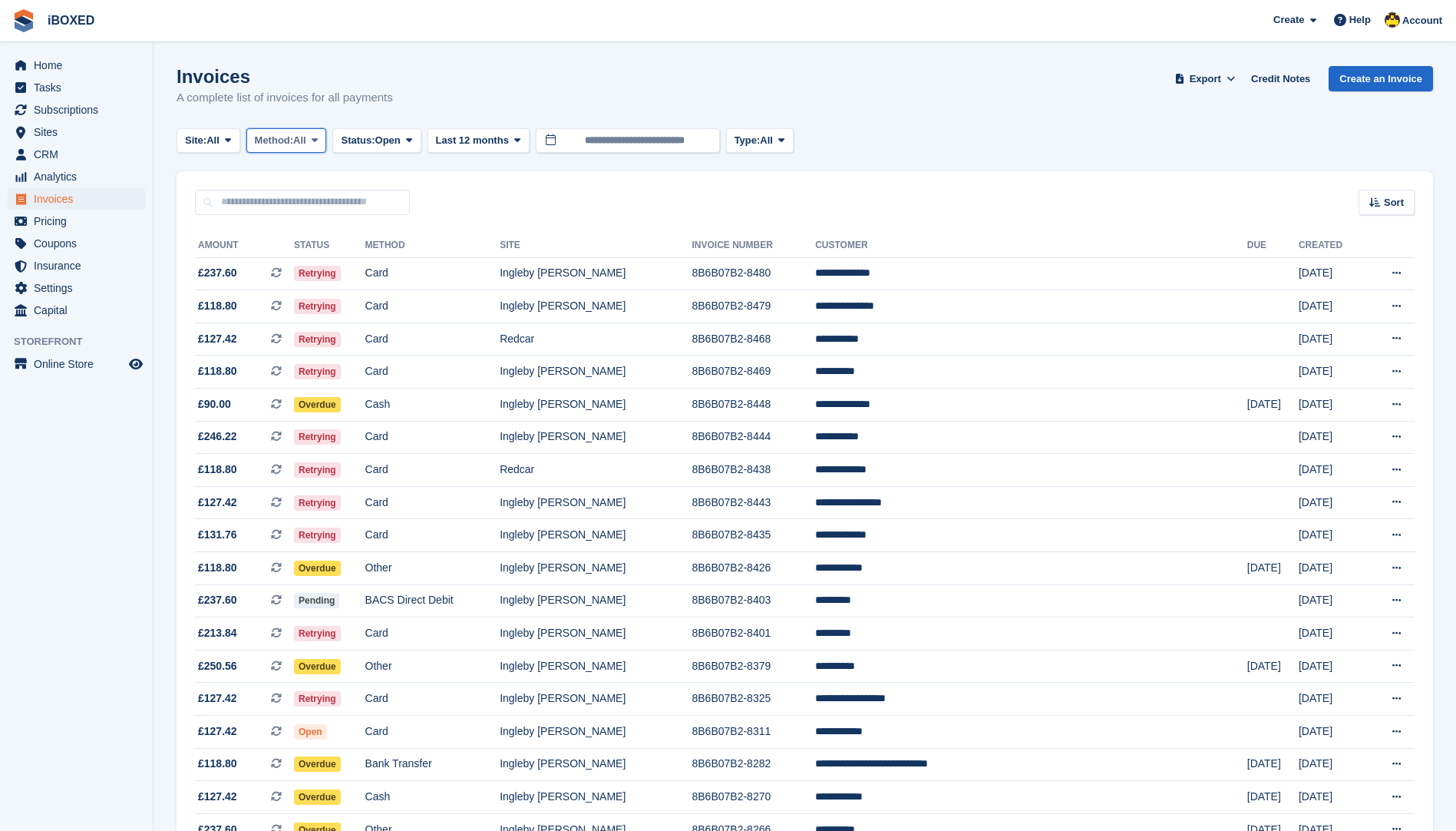
click at [325, 147] on button "Method: All" at bounding box center [287, 141] width 80 height 26
click at [306, 292] on link "Debit/Credit Card" at bounding box center [319, 287] width 133 height 27
